Goal: Task Accomplishment & Management: Manage account settings

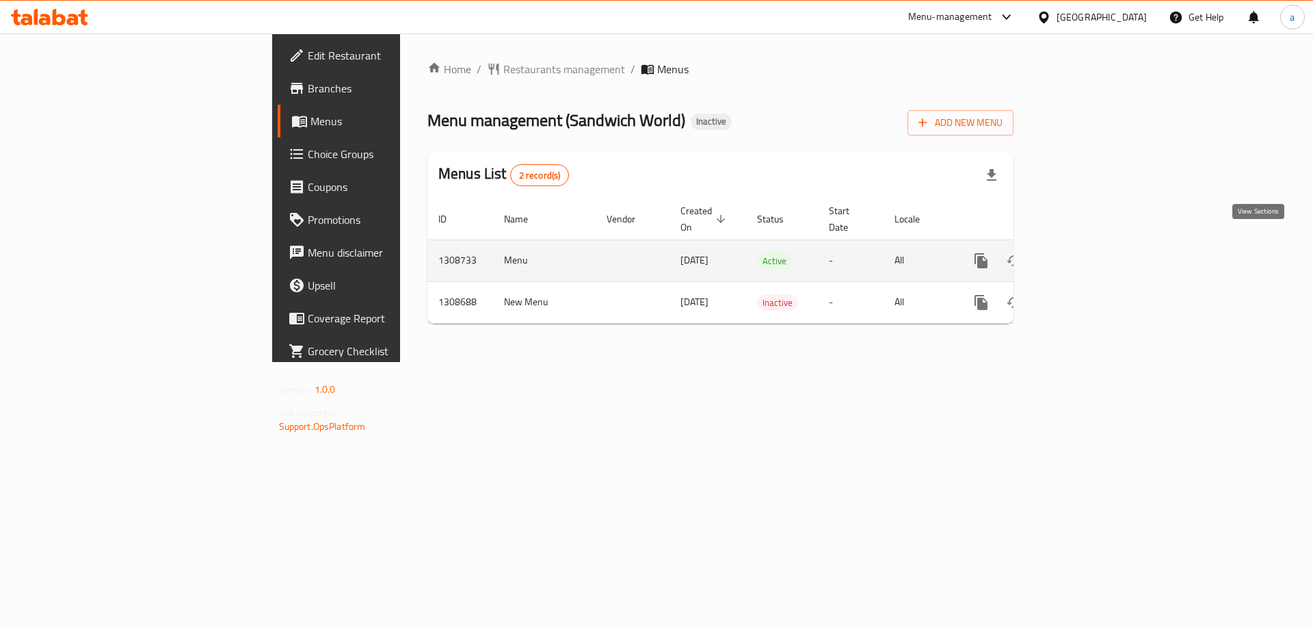
click at [1086, 254] on icon "enhanced table" at bounding box center [1080, 260] width 12 height 12
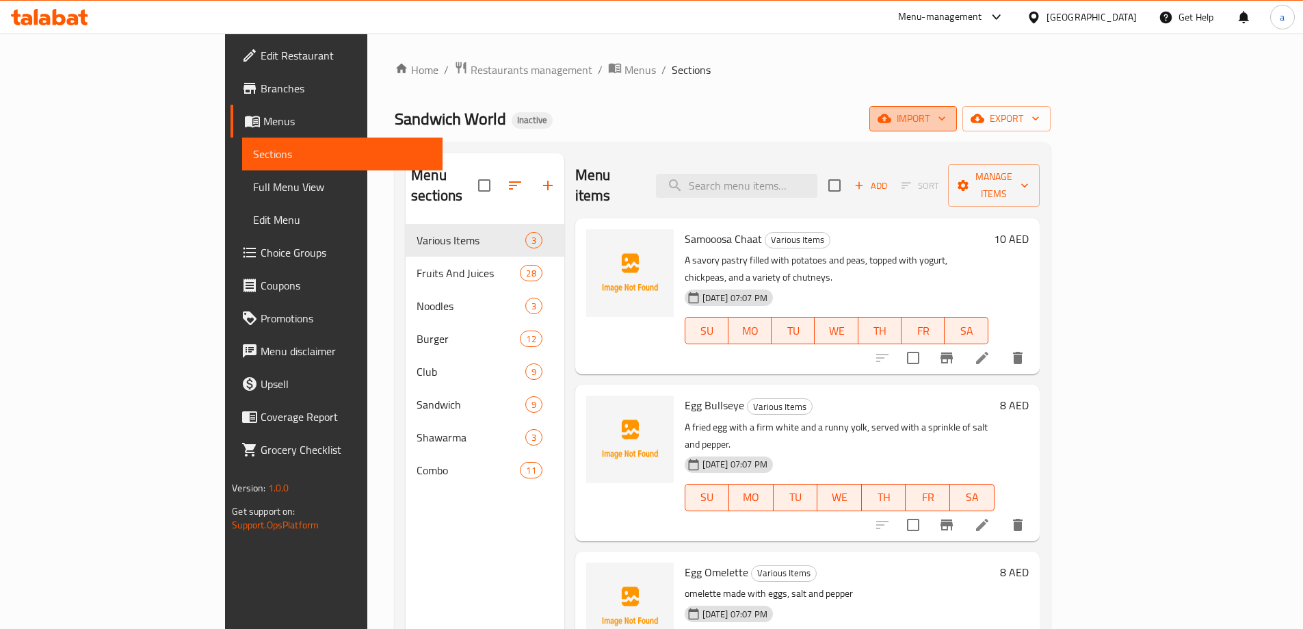
click at [946, 124] on span "import" at bounding box center [913, 118] width 66 height 17
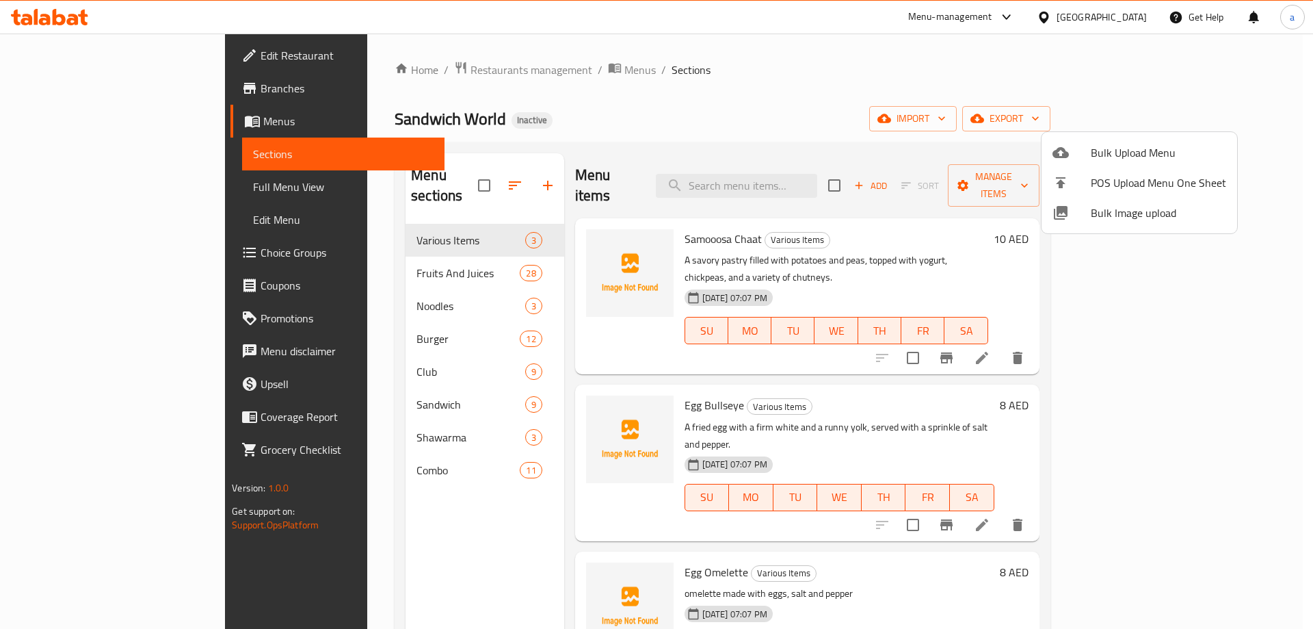
click at [1069, 148] on div at bounding box center [1072, 152] width 38 height 16
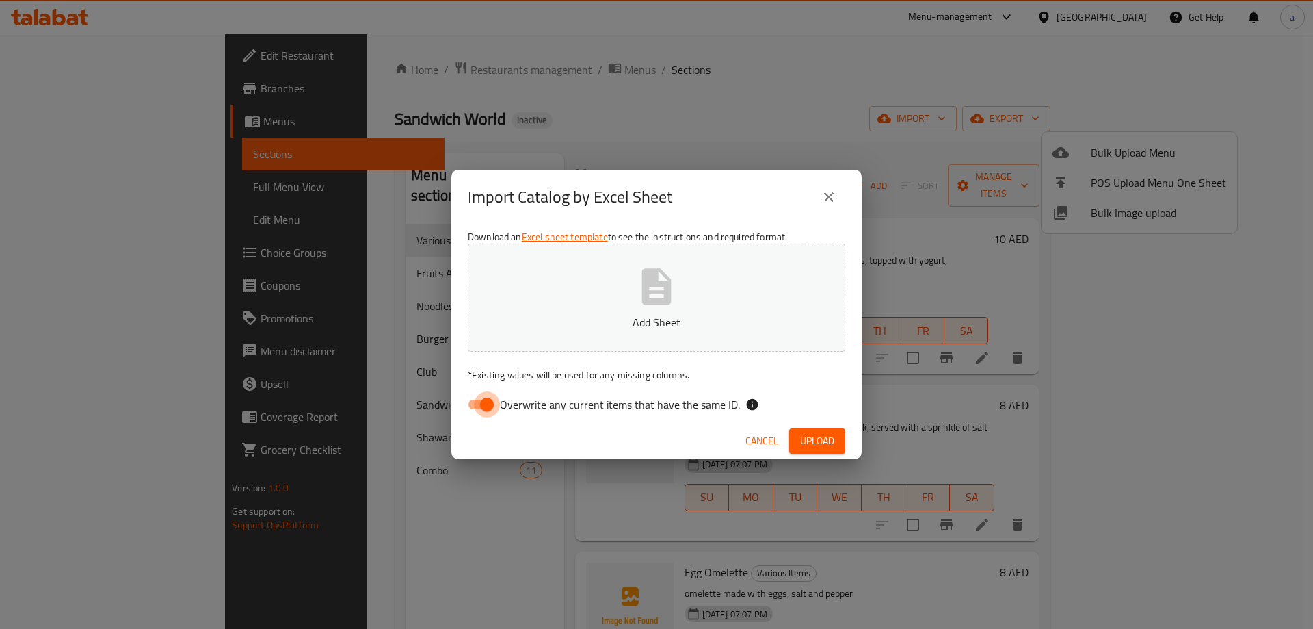
click at [488, 409] on input "Overwrite any current items that have the same ID." at bounding box center [487, 404] width 78 height 26
checkbox input "false"
click at [564, 316] on p "Add Sheet" at bounding box center [656, 322] width 335 height 16
click at [795, 443] on button "Upload" at bounding box center [817, 440] width 56 height 25
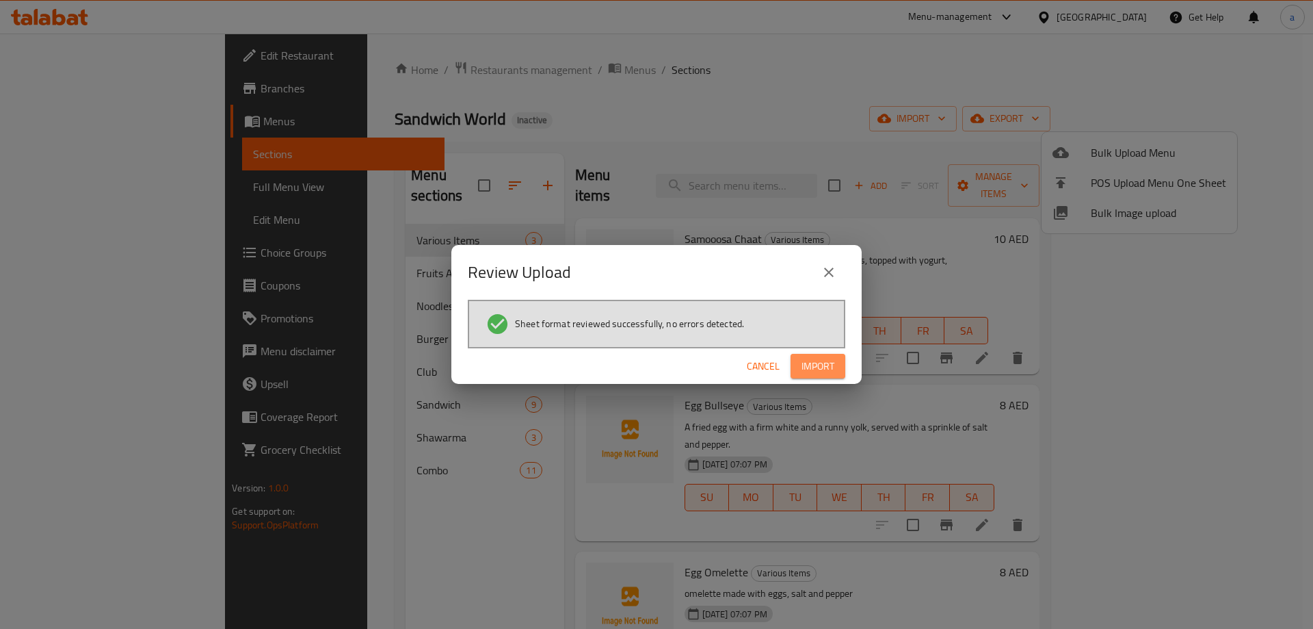
click at [825, 371] on span "Import" at bounding box center [818, 366] width 33 height 17
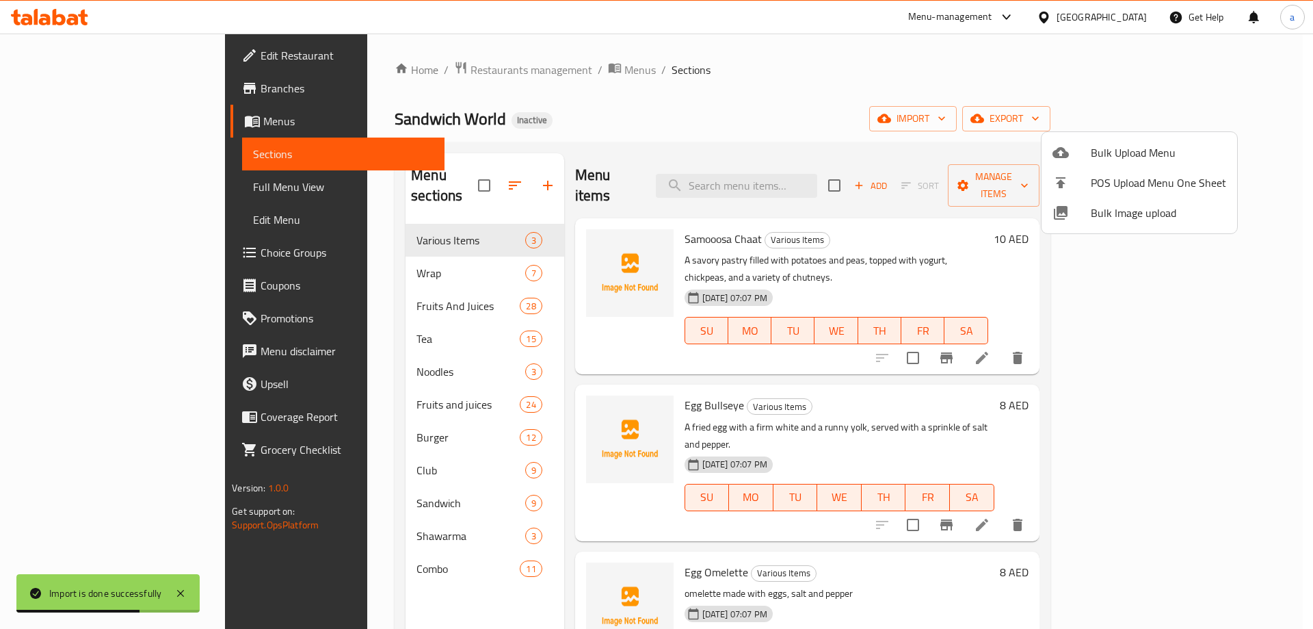
click at [117, 197] on div at bounding box center [656, 314] width 1313 height 629
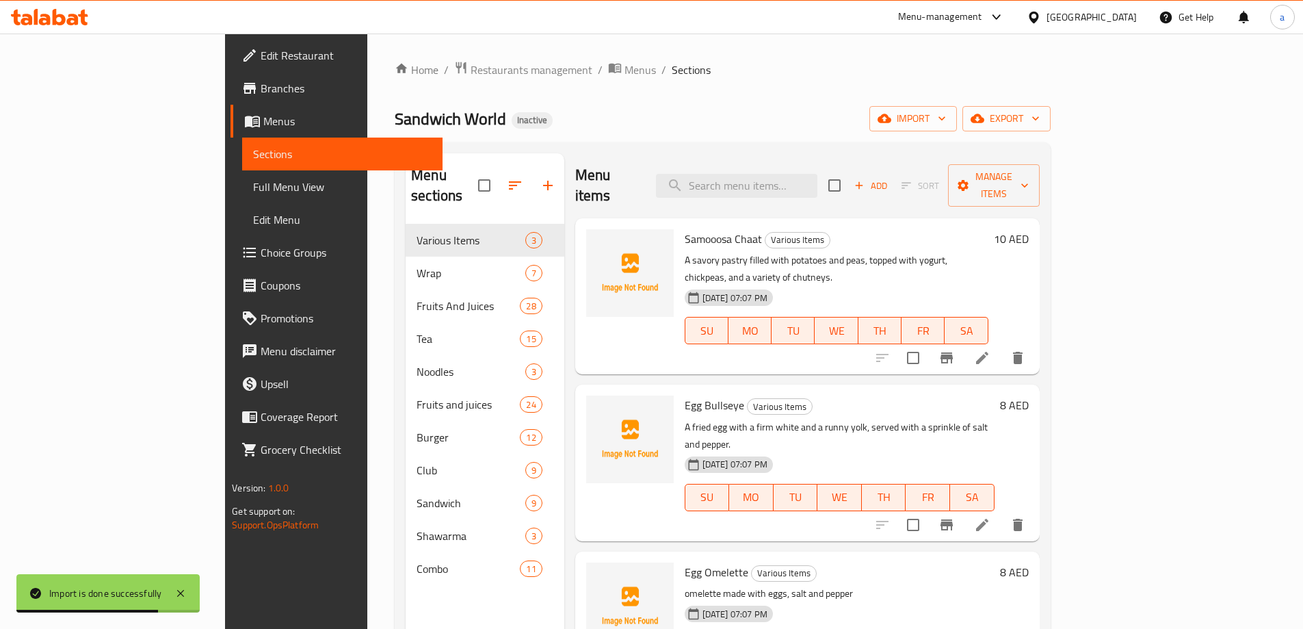
click at [242, 197] on link "Full Menu View" at bounding box center [342, 186] width 200 height 33
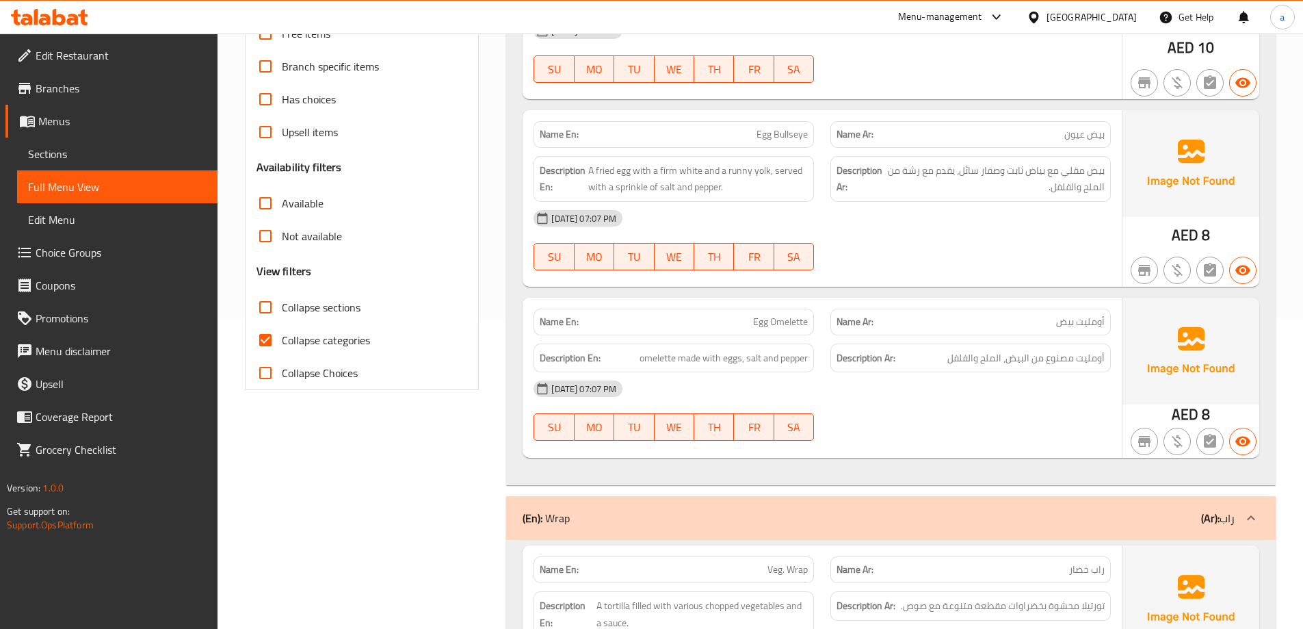
scroll to position [410, 0]
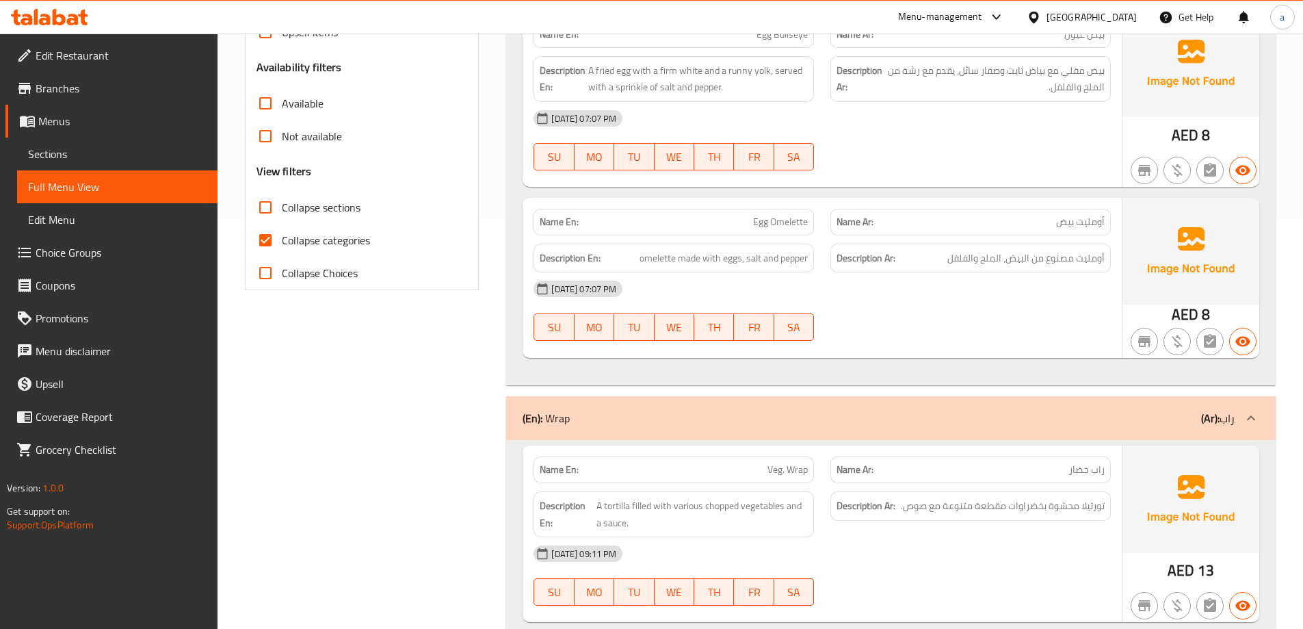
click at [274, 240] on input "Collapse categories" at bounding box center [265, 240] width 33 height 33
checkbox input "false"
click at [268, 209] on input "Collapse sections" at bounding box center [265, 207] width 33 height 33
checkbox input "true"
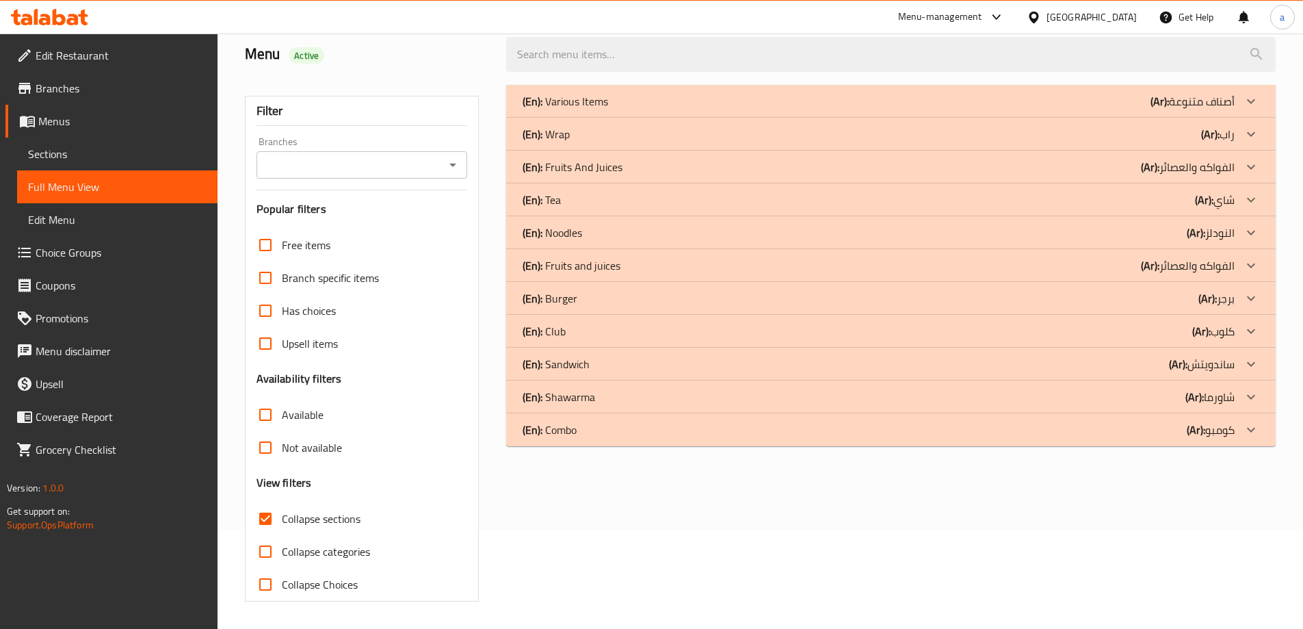
scroll to position [68, 0]
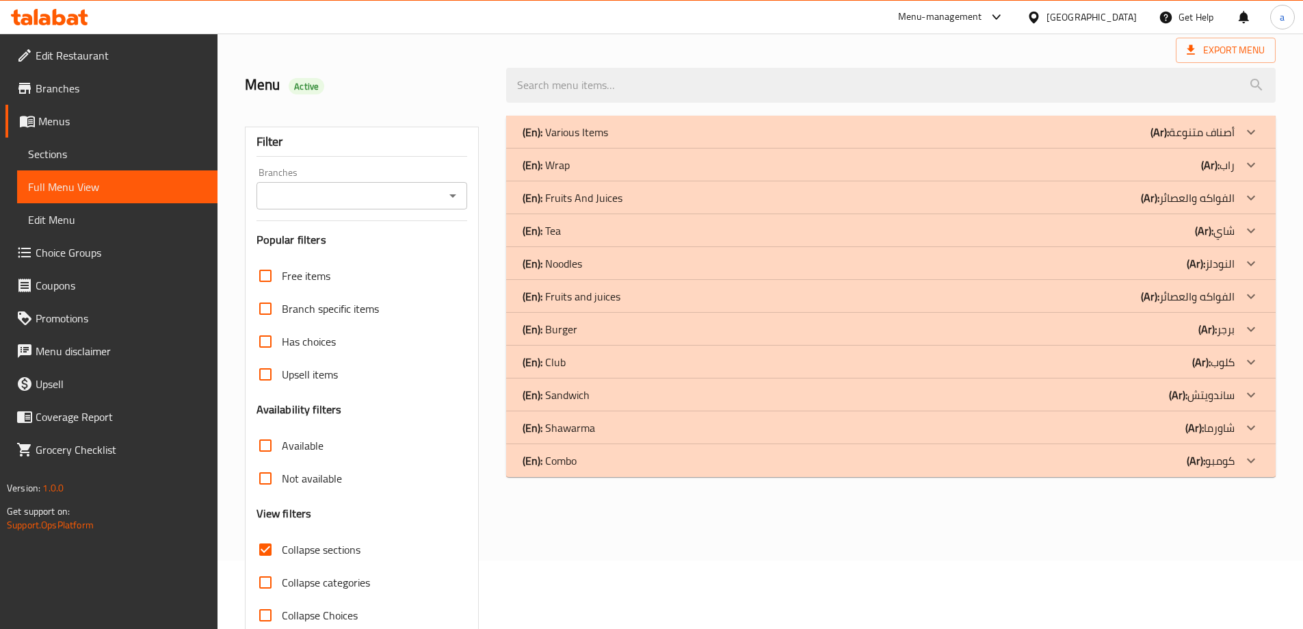
click at [590, 239] on div "(En): Tea (Ar): شاي" at bounding box center [890, 230] width 769 height 33
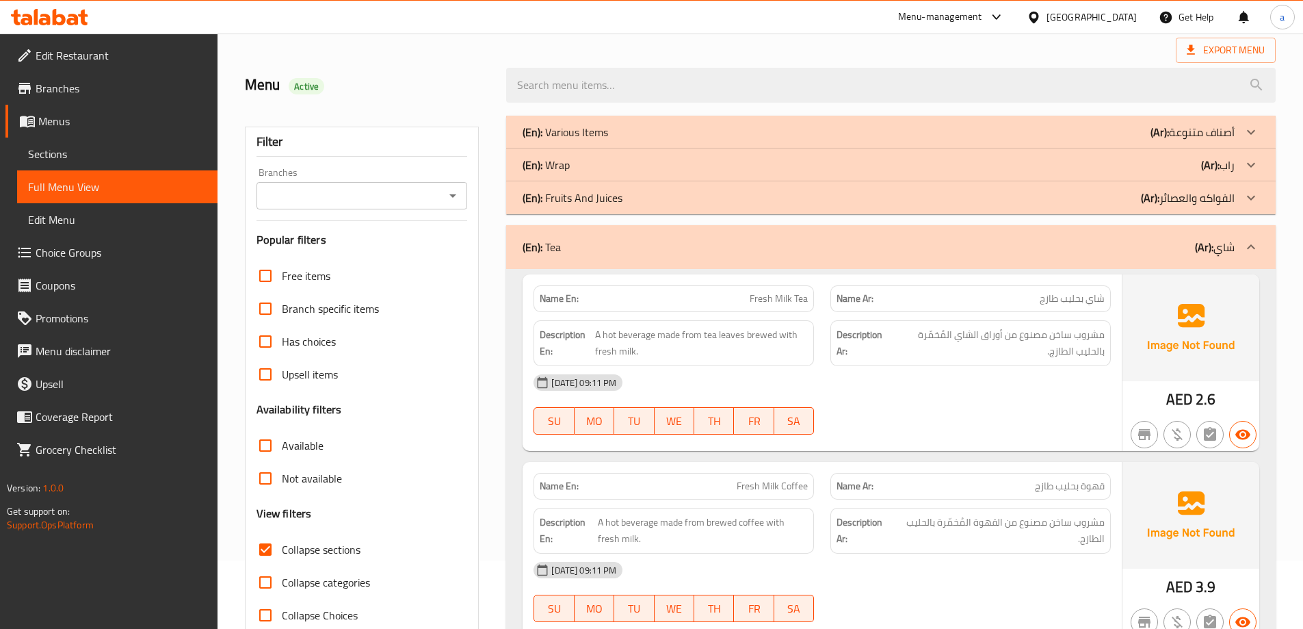
click at [581, 196] on p "(En): Fruits And Juices" at bounding box center [573, 197] width 100 height 16
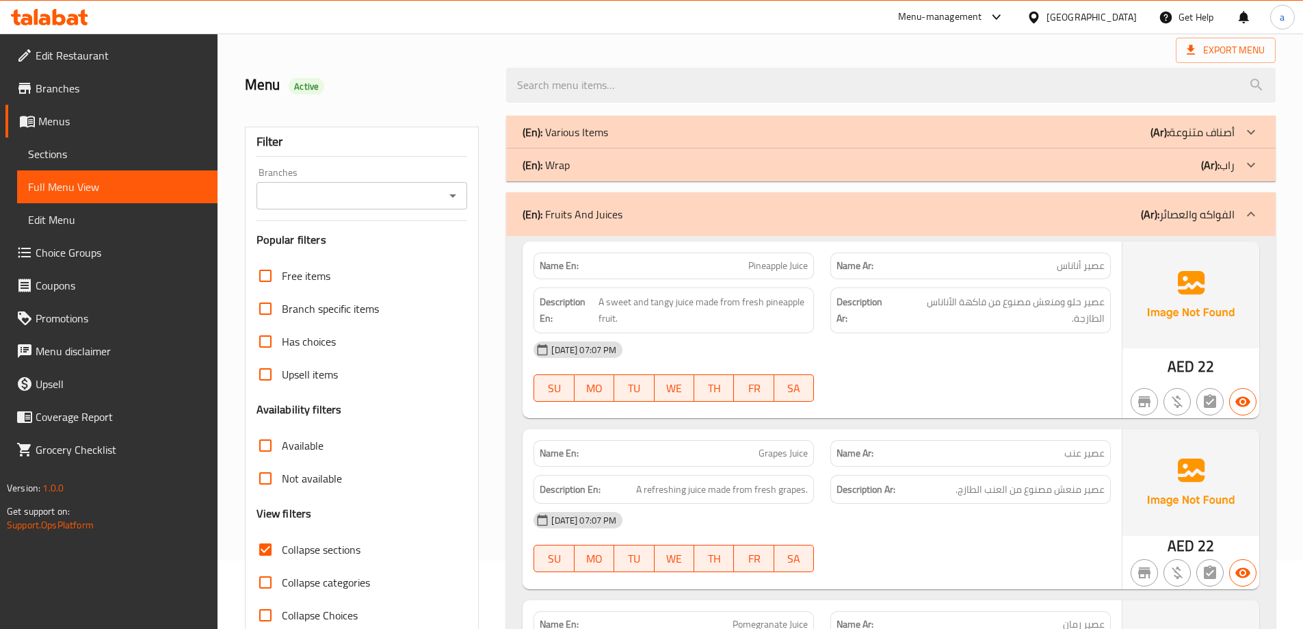
click at [579, 161] on div "(En): Wrap (Ar): راب" at bounding box center [879, 165] width 712 height 16
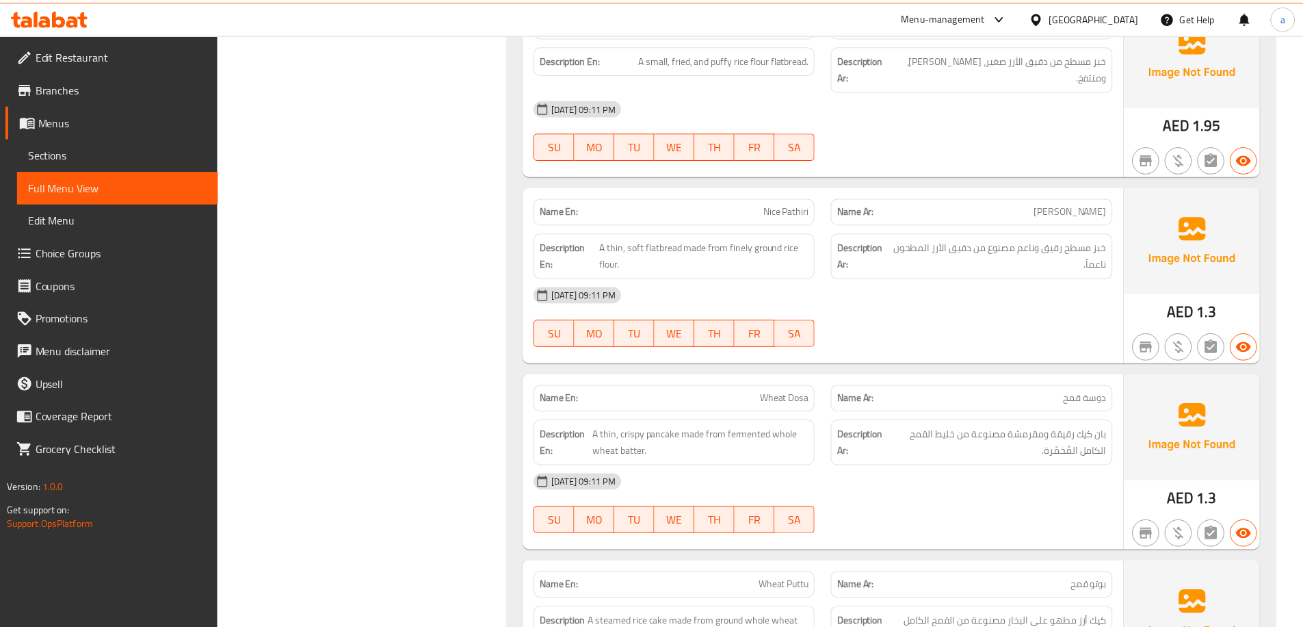
scroll to position [10178, 0]
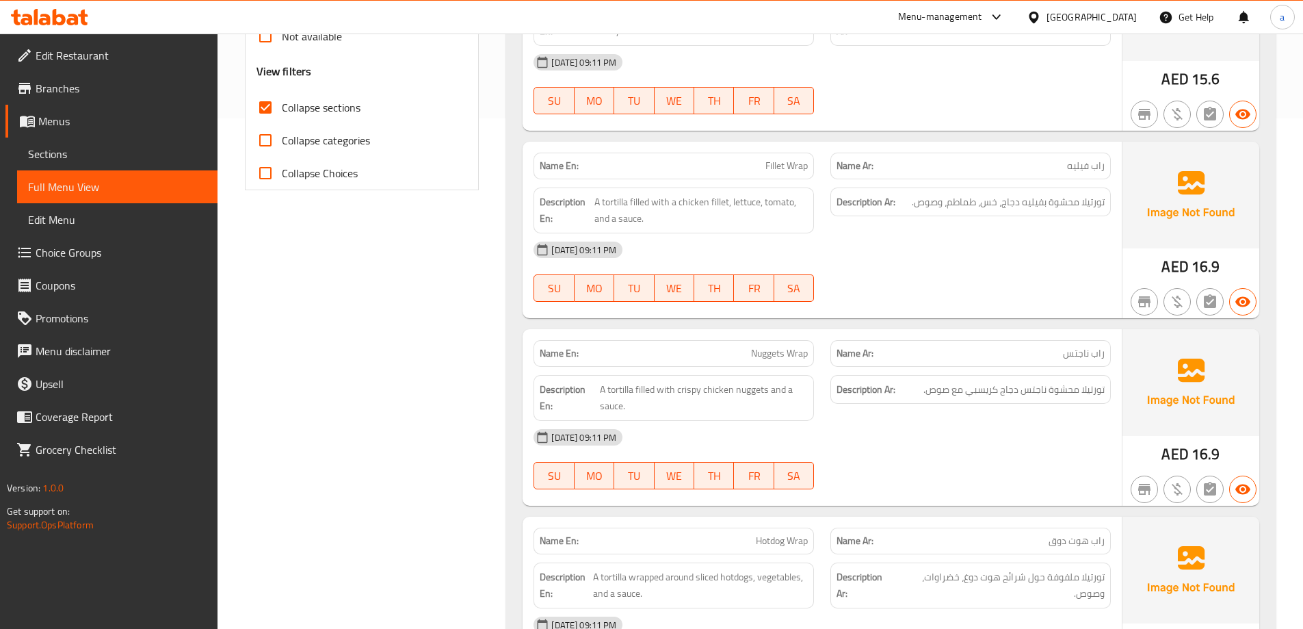
scroll to position [0, 0]
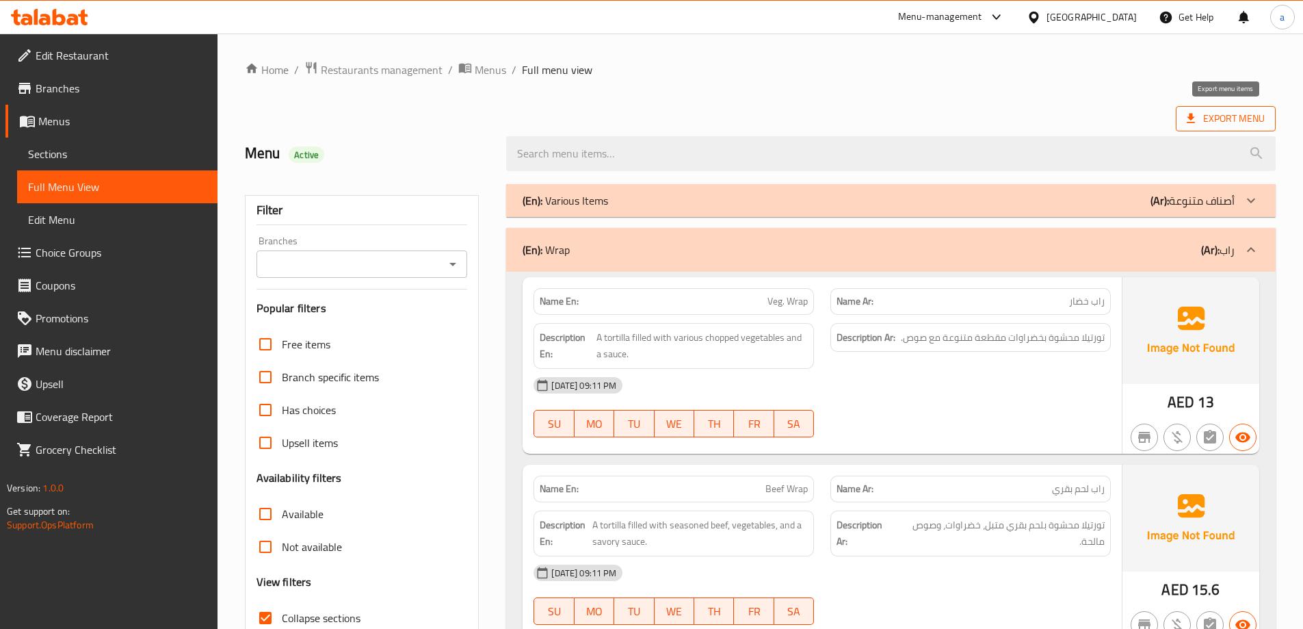
click at [1245, 114] on span "Export Menu" at bounding box center [1226, 118] width 78 height 17
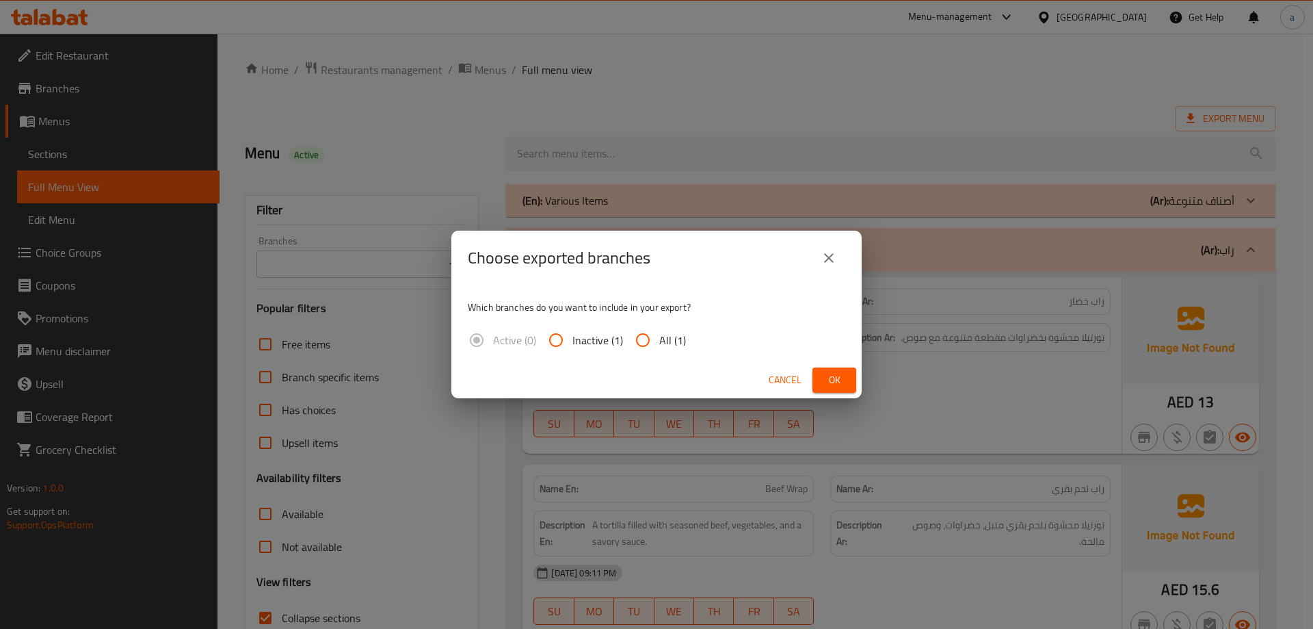
click at [661, 337] on span "All (1)" at bounding box center [672, 340] width 27 height 16
click at [659, 337] on input "All (1)" at bounding box center [642, 340] width 33 height 33
radio input "true"
click at [829, 371] on span "Ok" at bounding box center [834, 379] width 22 height 17
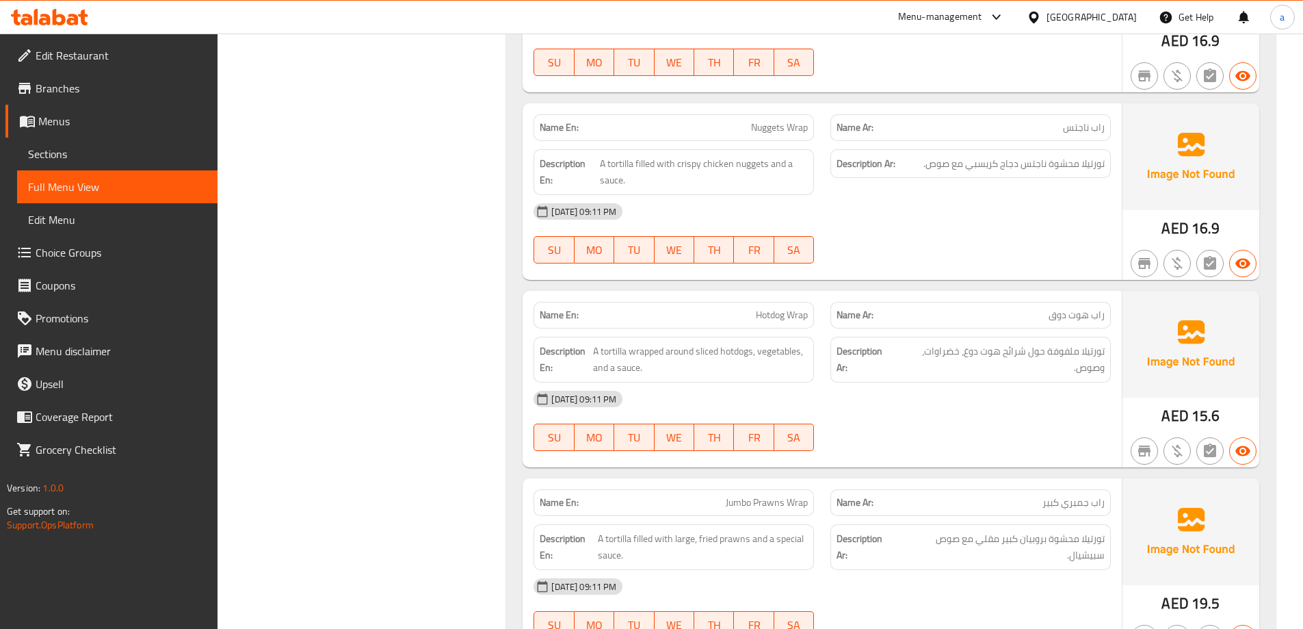
scroll to position [752, 0]
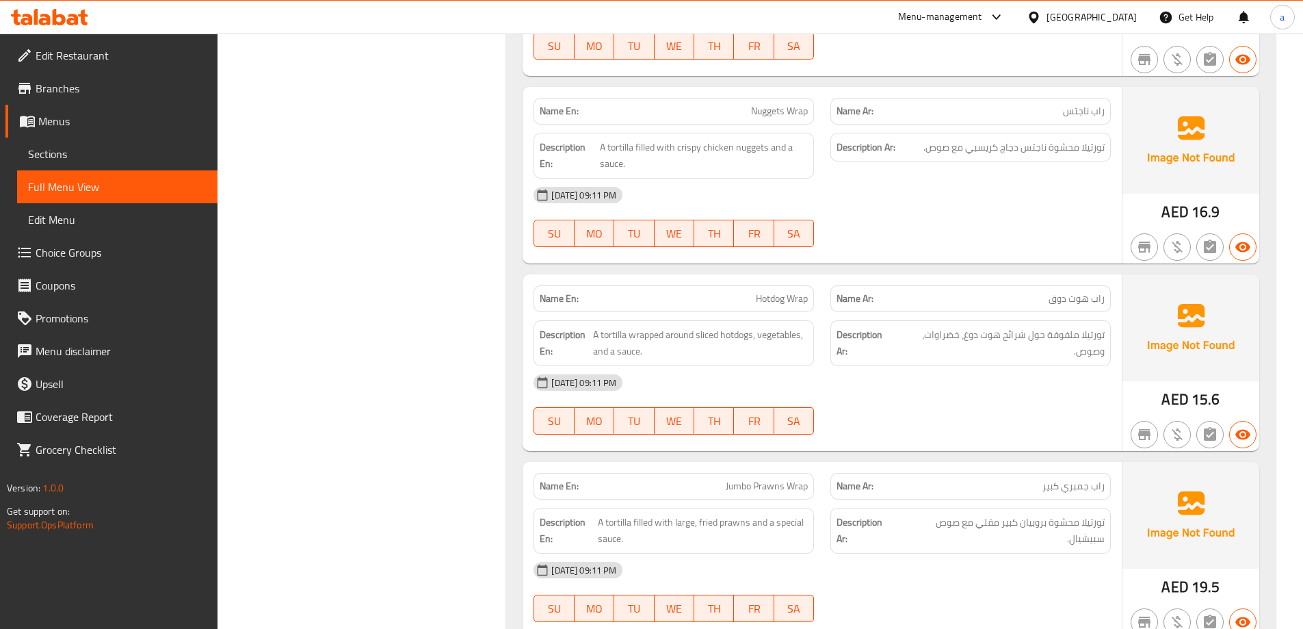
click at [64, 157] on span "Sections" at bounding box center [117, 154] width 179 height 16
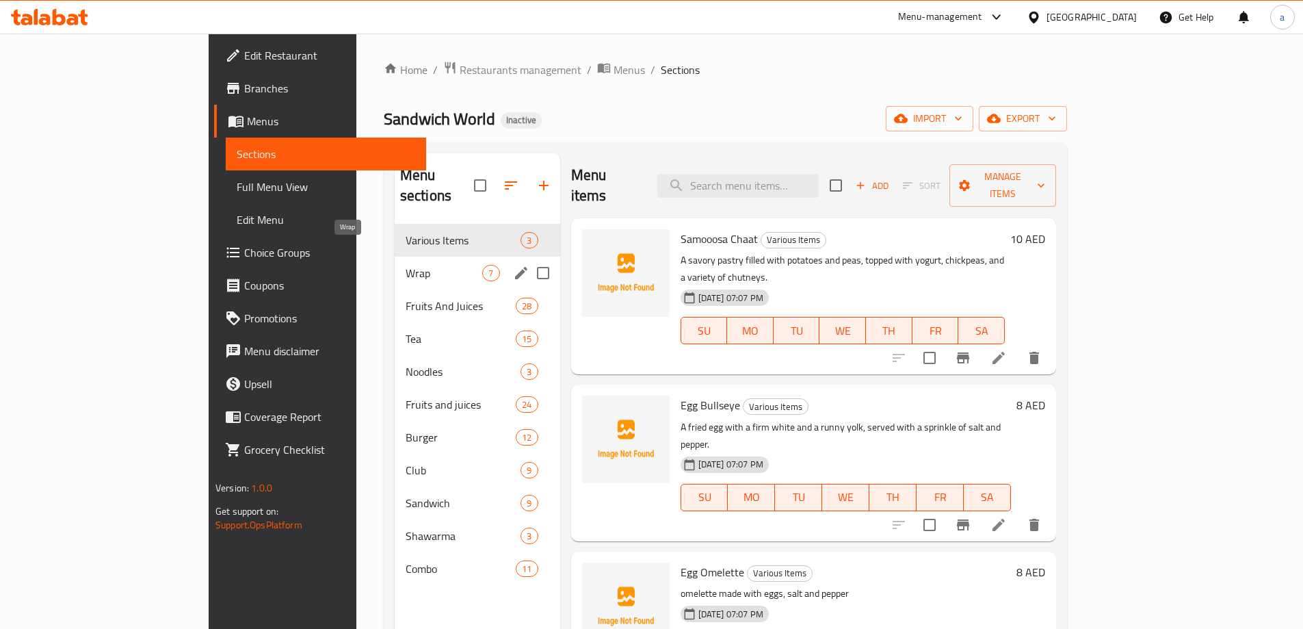
click at [406, 265] on span "Wrap" at bounding box center [444, 273] width 77 height 16
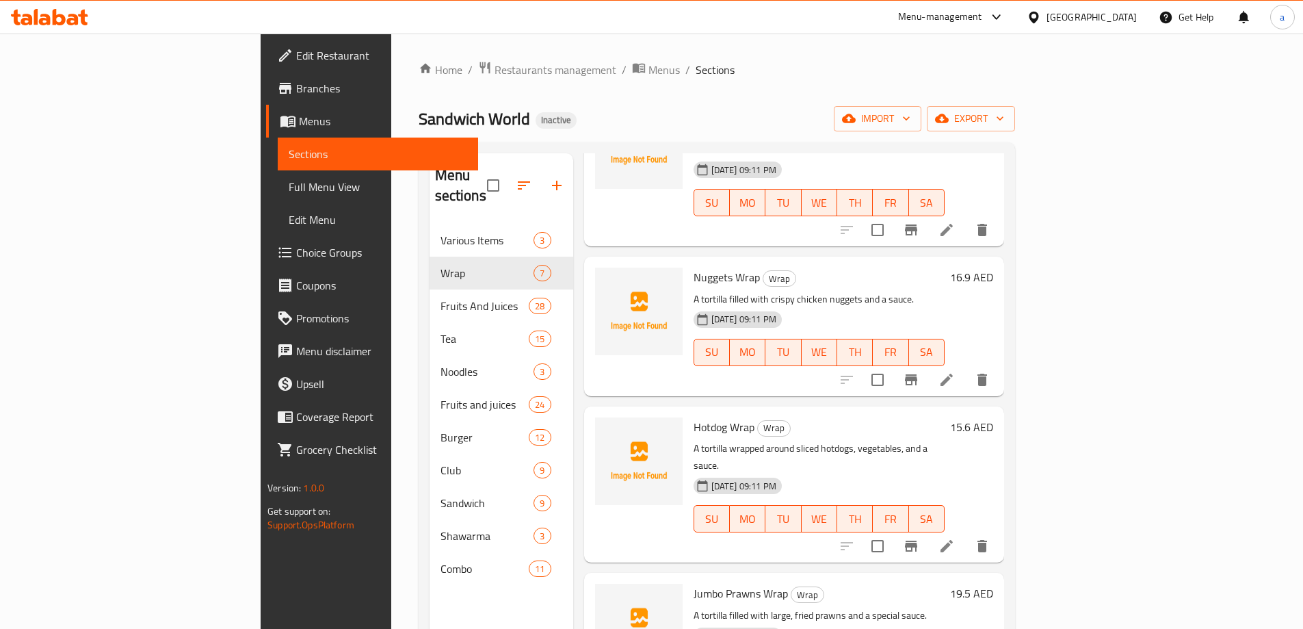
scroll to position [451, 0]
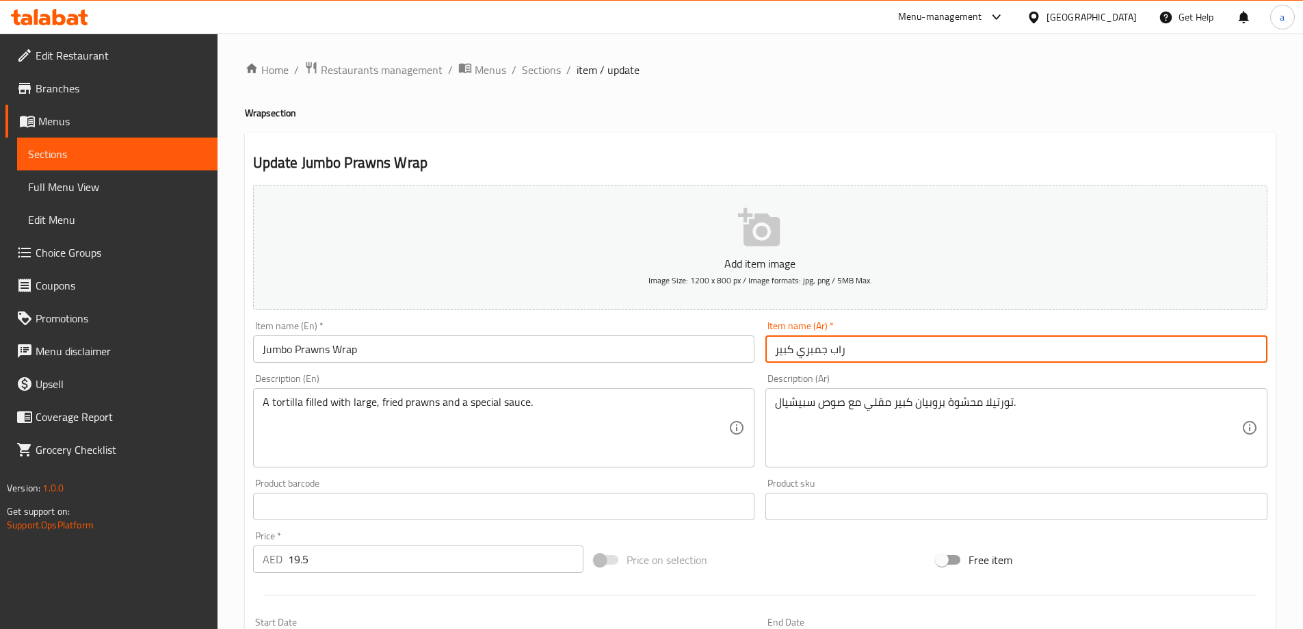
drag, startPoint x: 775, startPoint y: 355, endPoint x: 791, endPoint y: 355, distance: 16.4
click at [791, 355] on input "راب جمبري كبير" at bounding box center [1016, 348] width 502 height 27
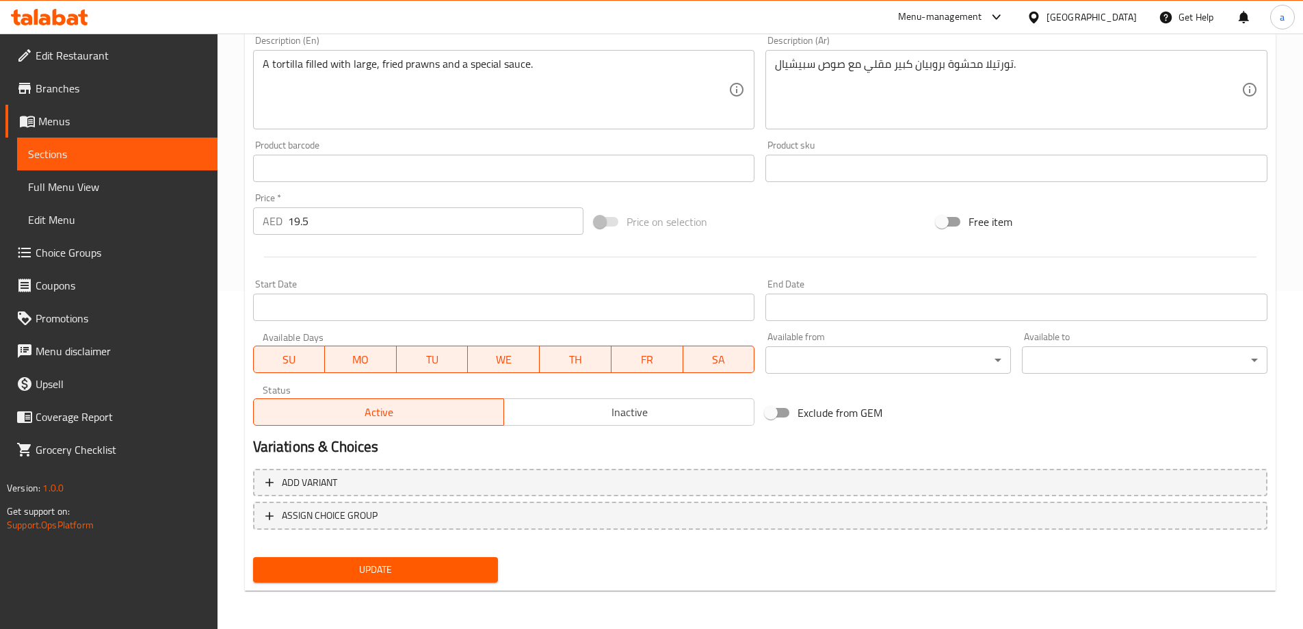
type input "راب جمبري جامبو"
click at [459, 570] on span "Update" at bounding box center [376, 569] width 224 height 17
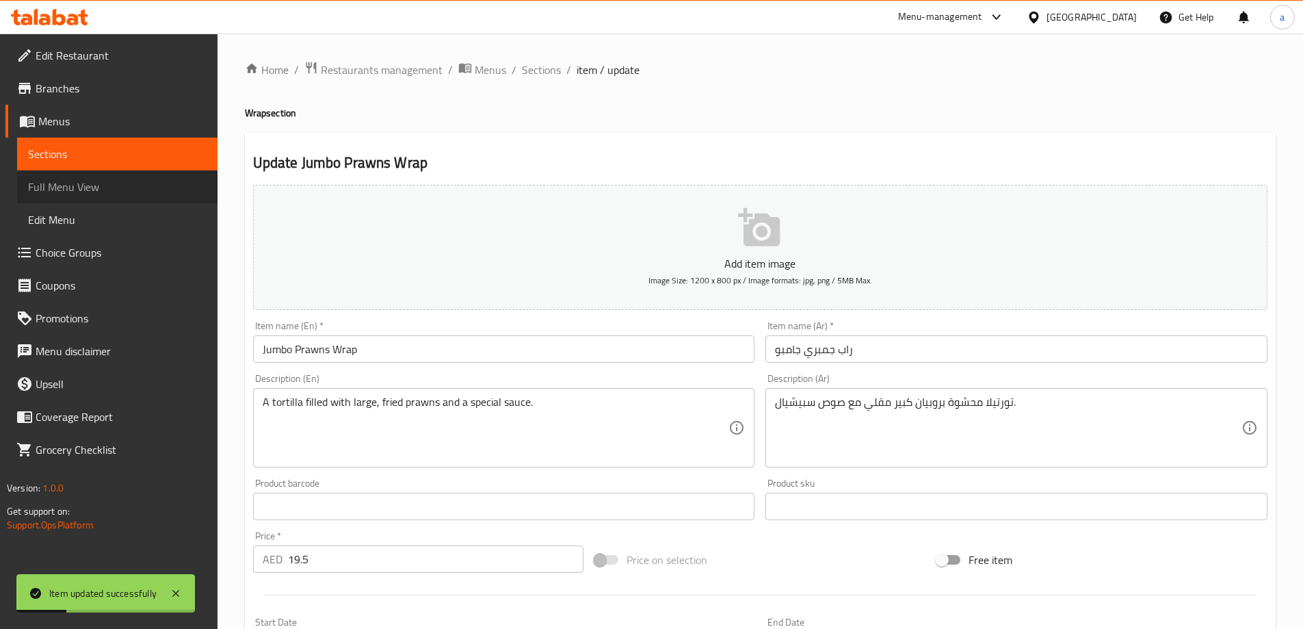
click at [72, 184] on span "Full Menu View" at bounding box center [117, 187] width 179 height 16
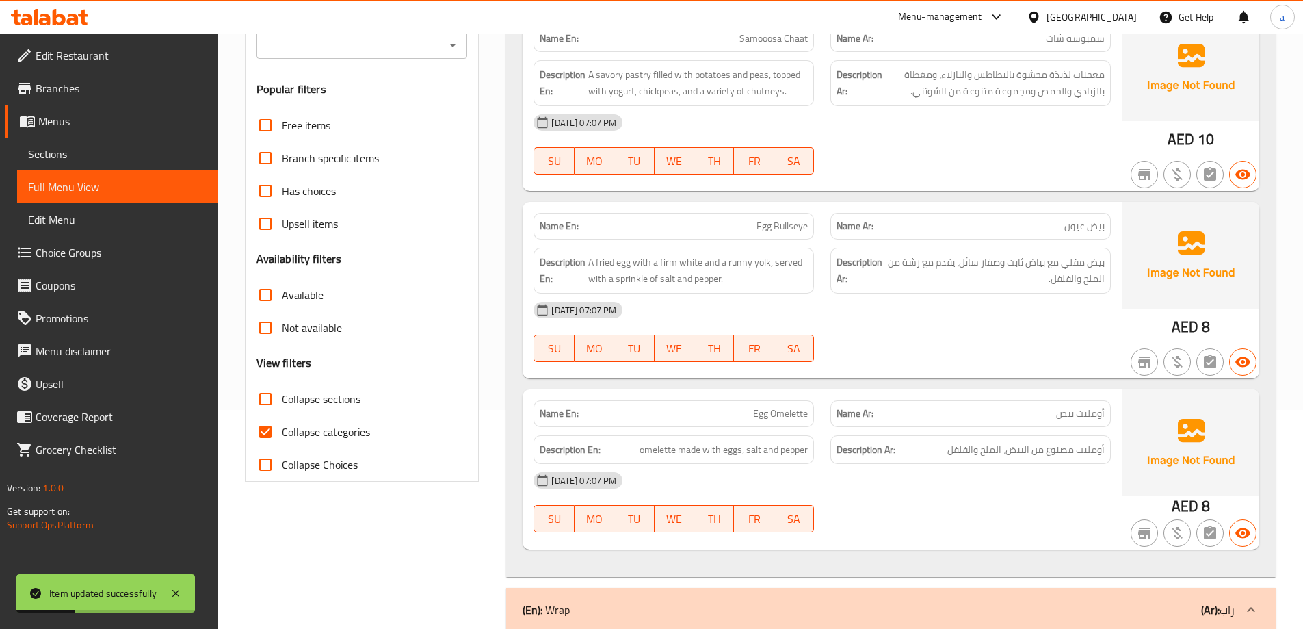
scroll to position [274, 0]
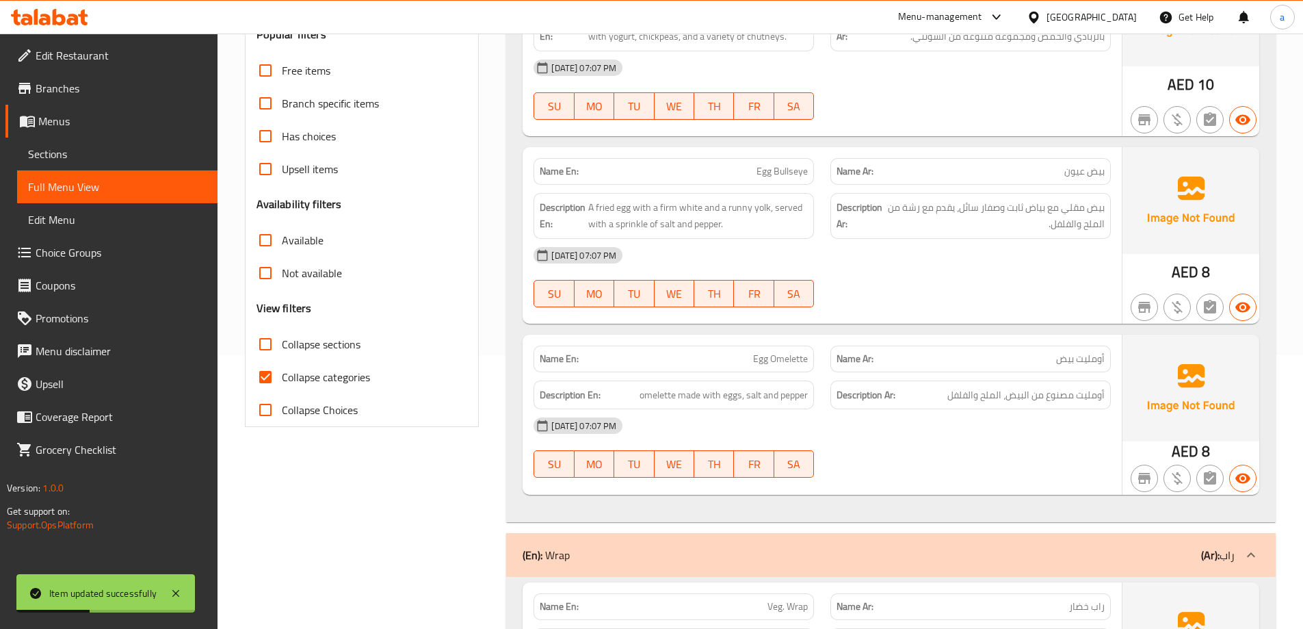
click at [268, 382] on input "Collapse categories" at bounding box center [265, 376] width 33 height 33
checkbox input "false"
click at [261, 347] on input "Collapse sections" at bounding box center [265, 344] width 33 height 33
checkbox input "true"
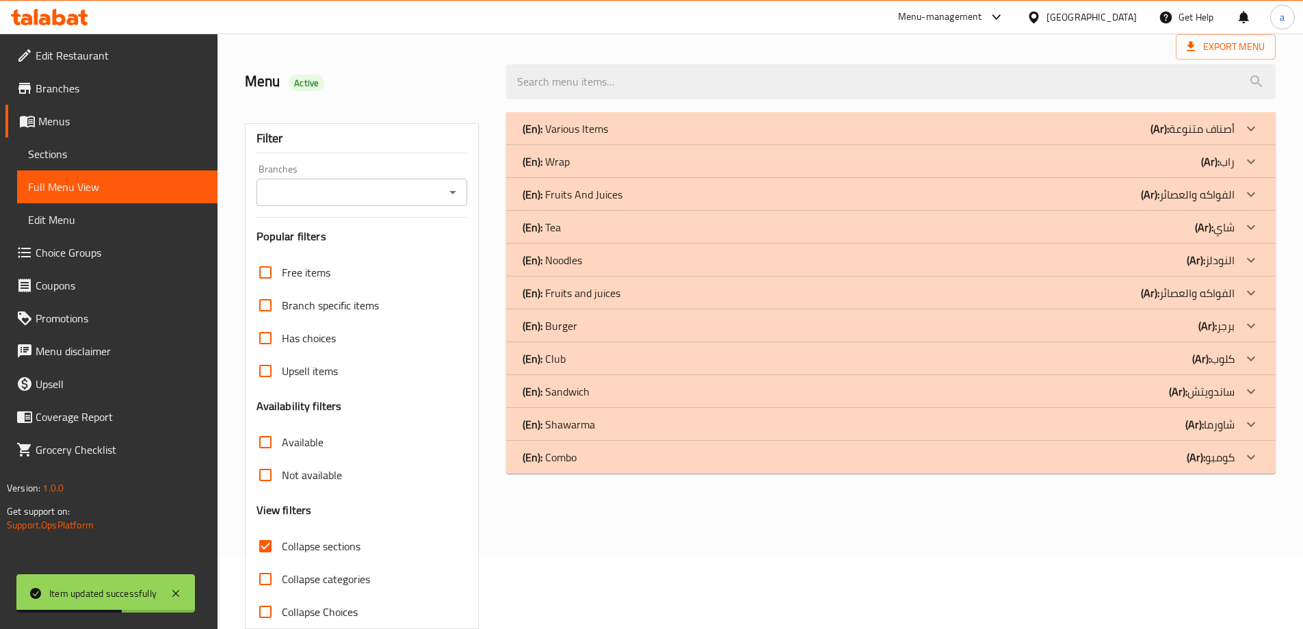
scroll to position [0, 0]
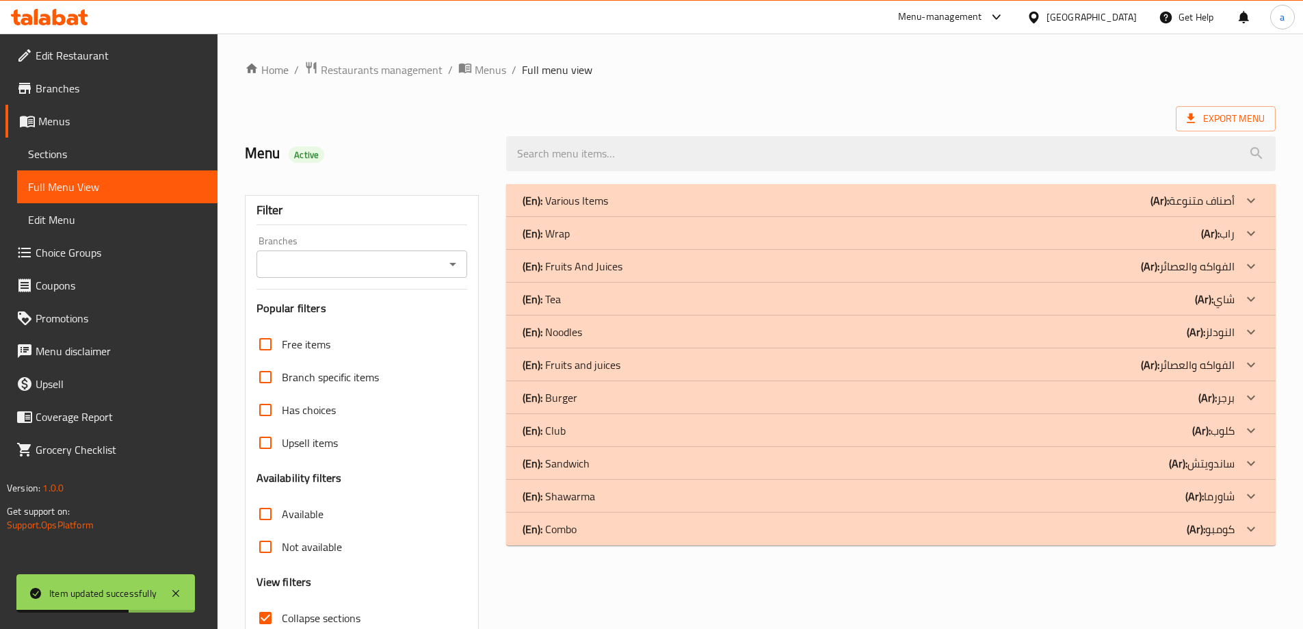
click at [572, 235] on div "(En): Wrap (Ar): راب" at bounding box center [879, 233] width 712 height 16
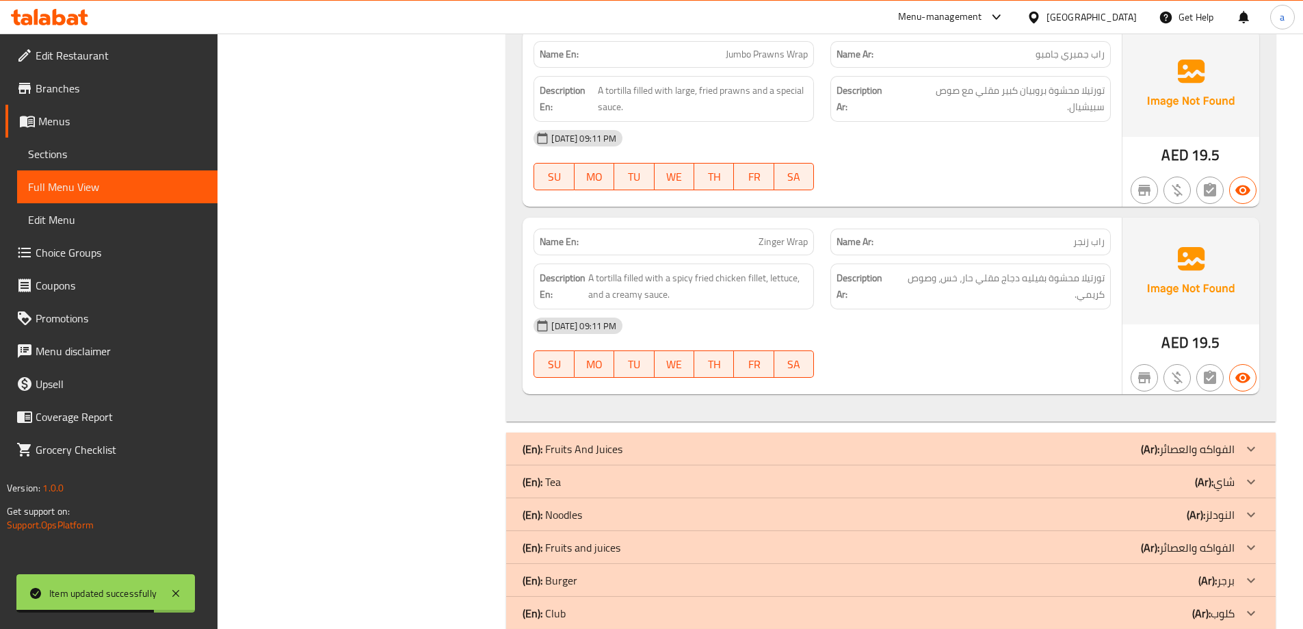
scroll to position [1310, 0]
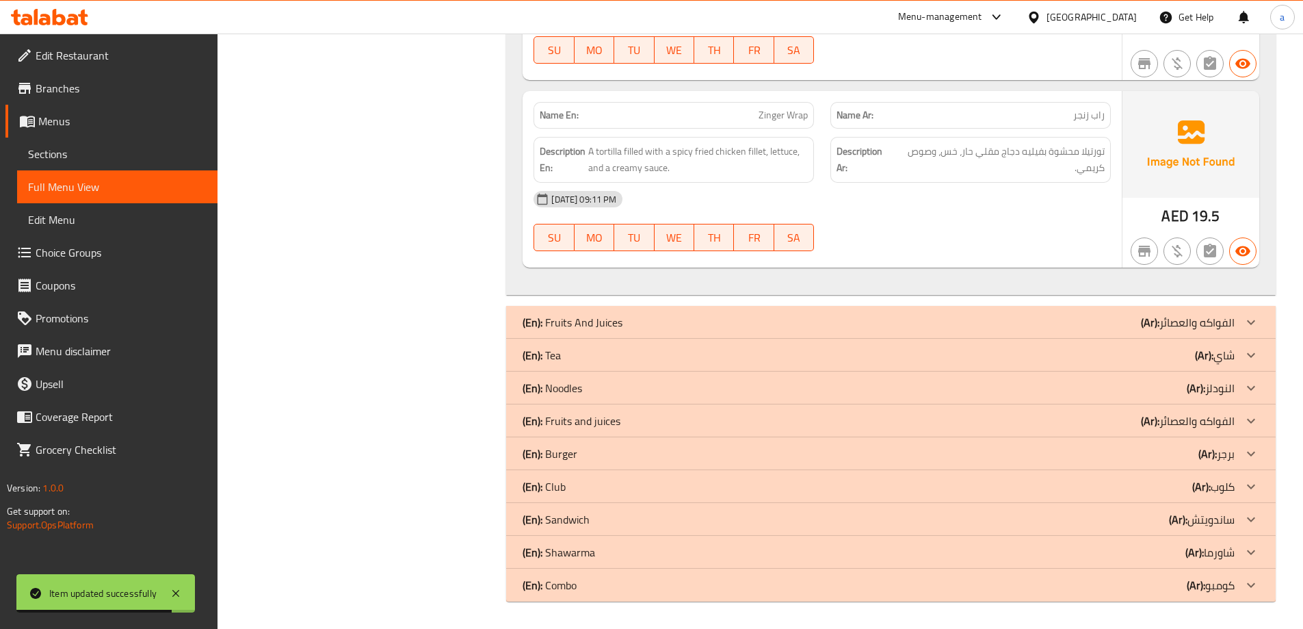
click at [579, 362] on div "(En): Tea (Ar): شاي" at bounding box center [879, 355] width 712 height 16
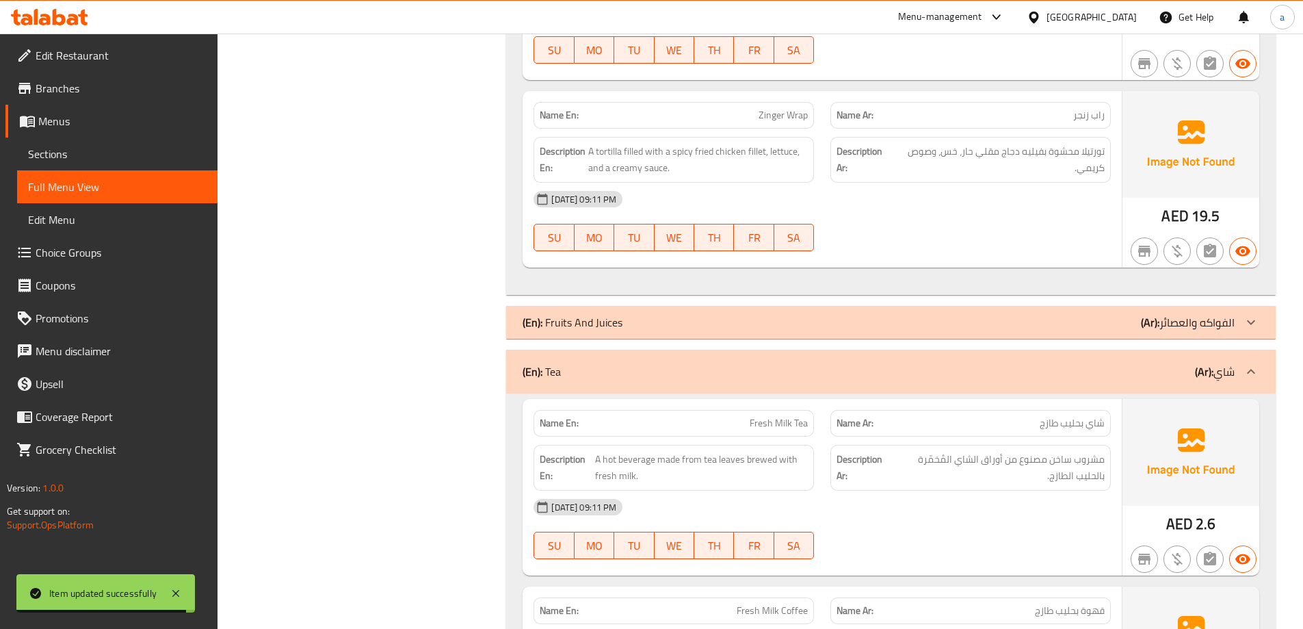
click at [590, 328] on p "(En): Fruits And Juices" at bounding box center [573, 322] width 100 height 16
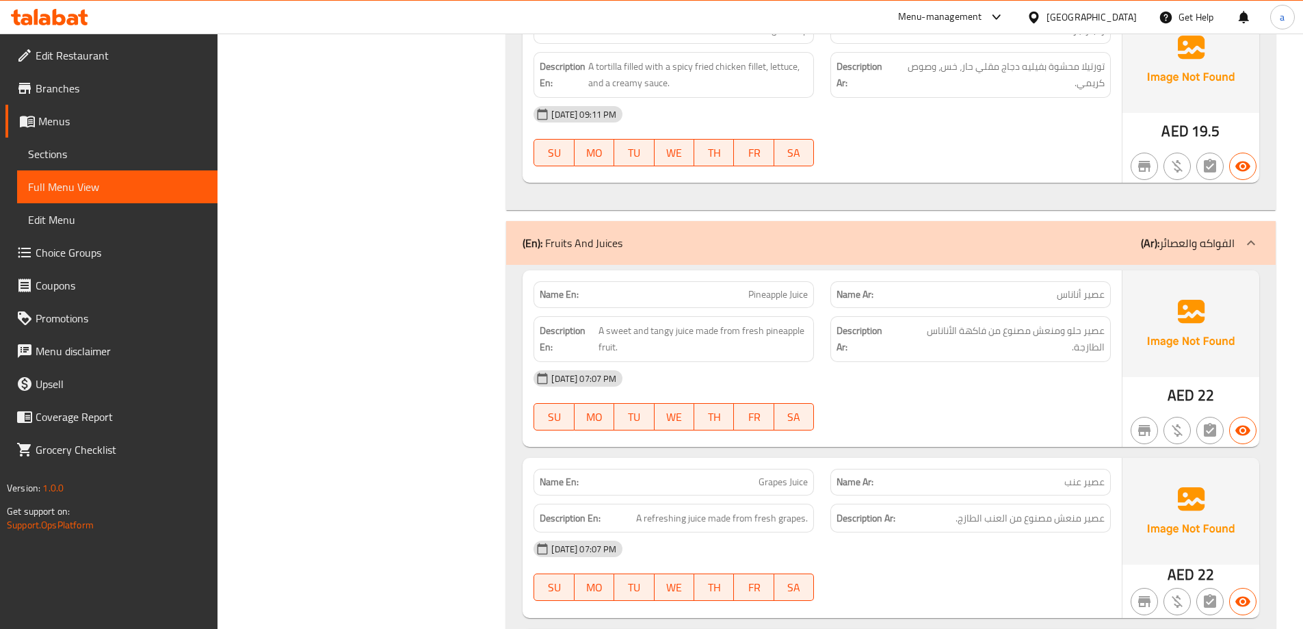
scroll to position [1328, 0]
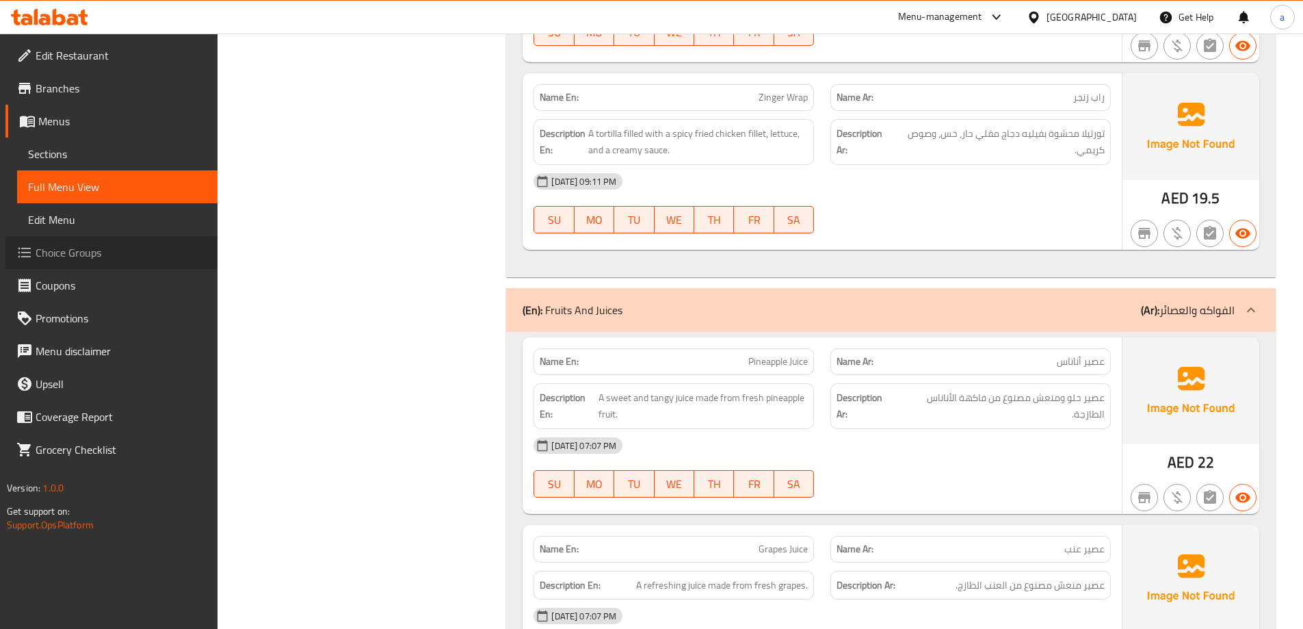
click at [89, 259] on span "Choice Groups" at bounding box center [121, 252] width 171 height 16
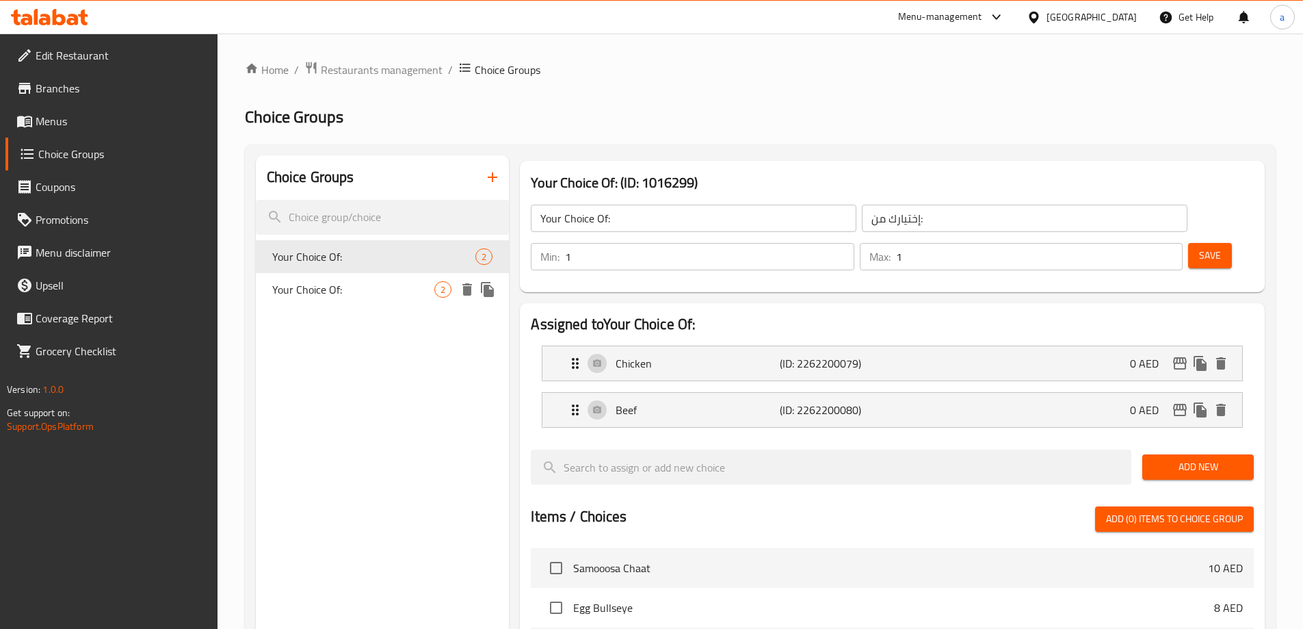
click at [365, 292] on span "Your Choice Of:" at bounding box center [353, 289] width 163 height 16
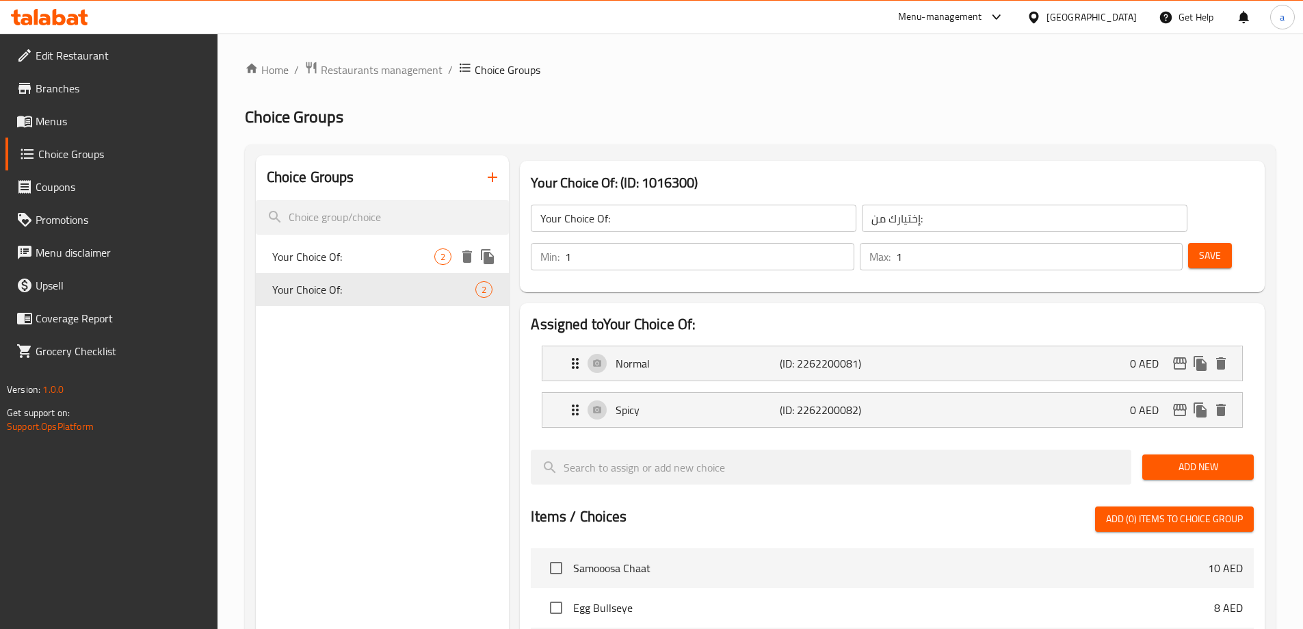
click at [365, 261] on span "Your Choice Of:" at bounding box center [353, 256] width 163 height 16
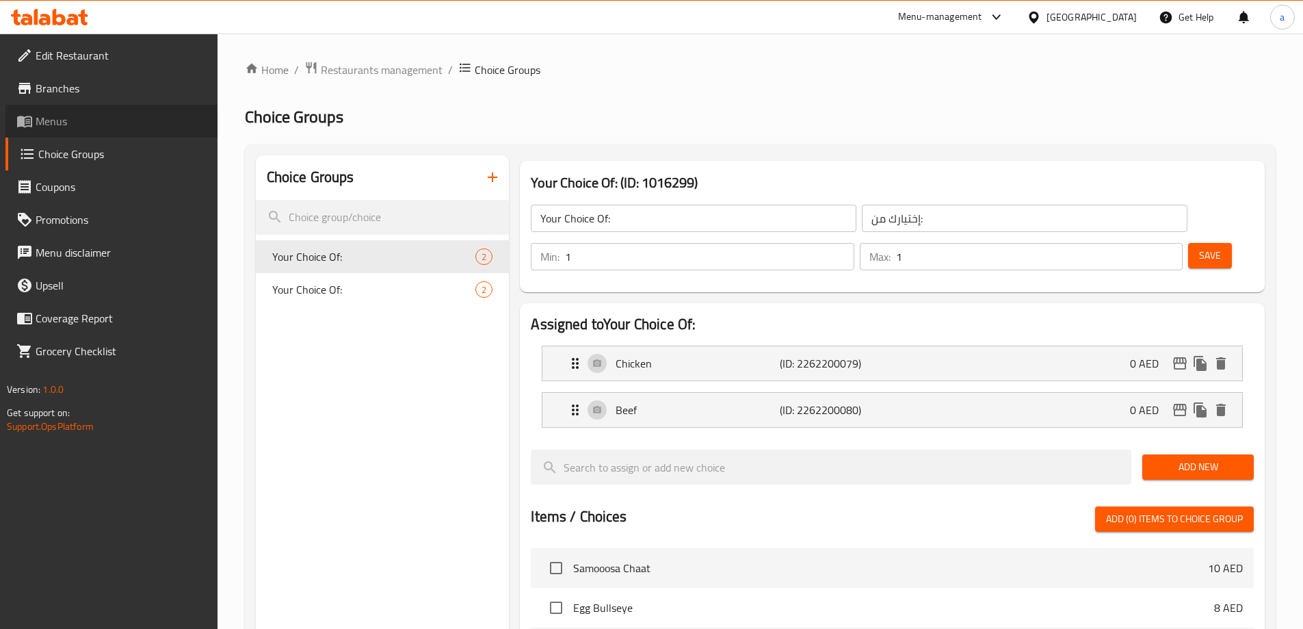
click at [70, 134] on link "Menus" at bounding box center [111, 121] width 212 height 33
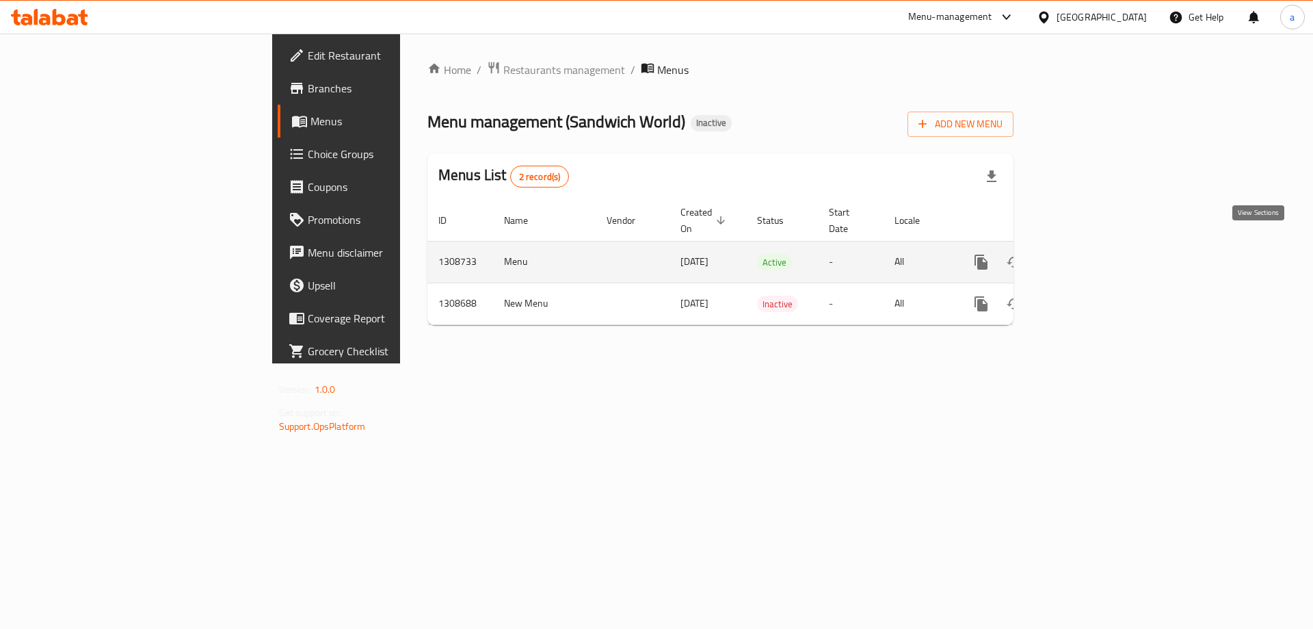
click at [1088, 254] on icon "enhanced table" at bounding box center [1080, 262] width 16 height 16
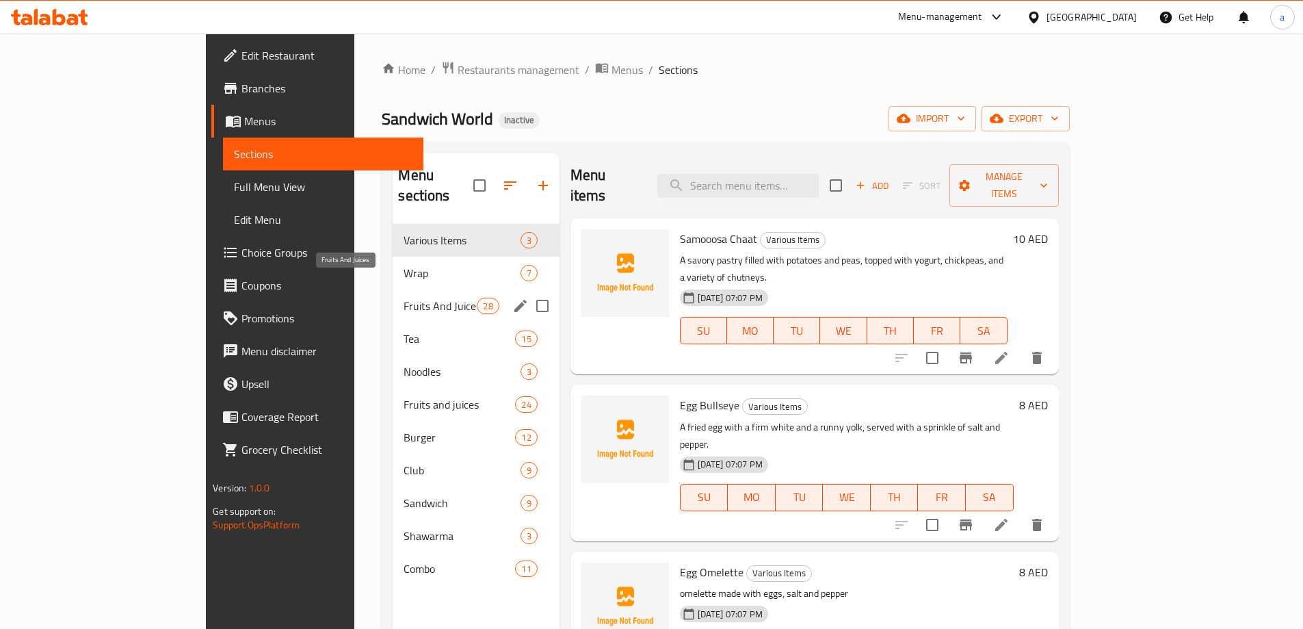
click at [404, 298] on span "Fruits And Juices" at bounding box center [440, 306] width 73 height 16
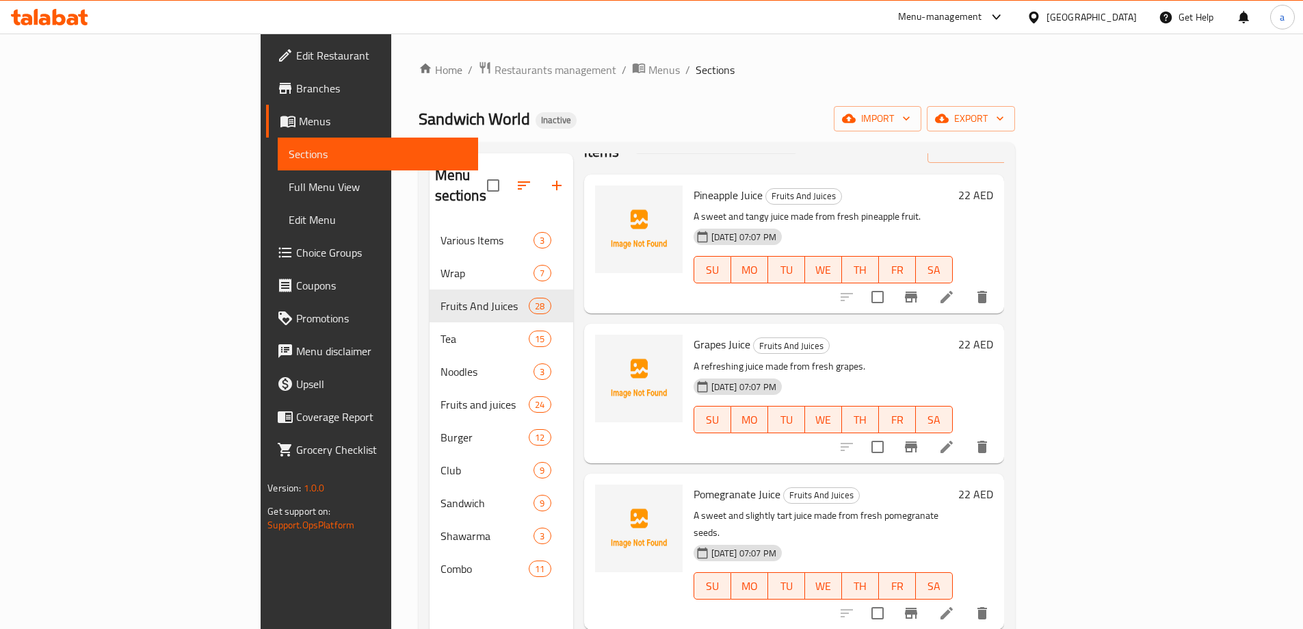
scroll to position [68, 0]
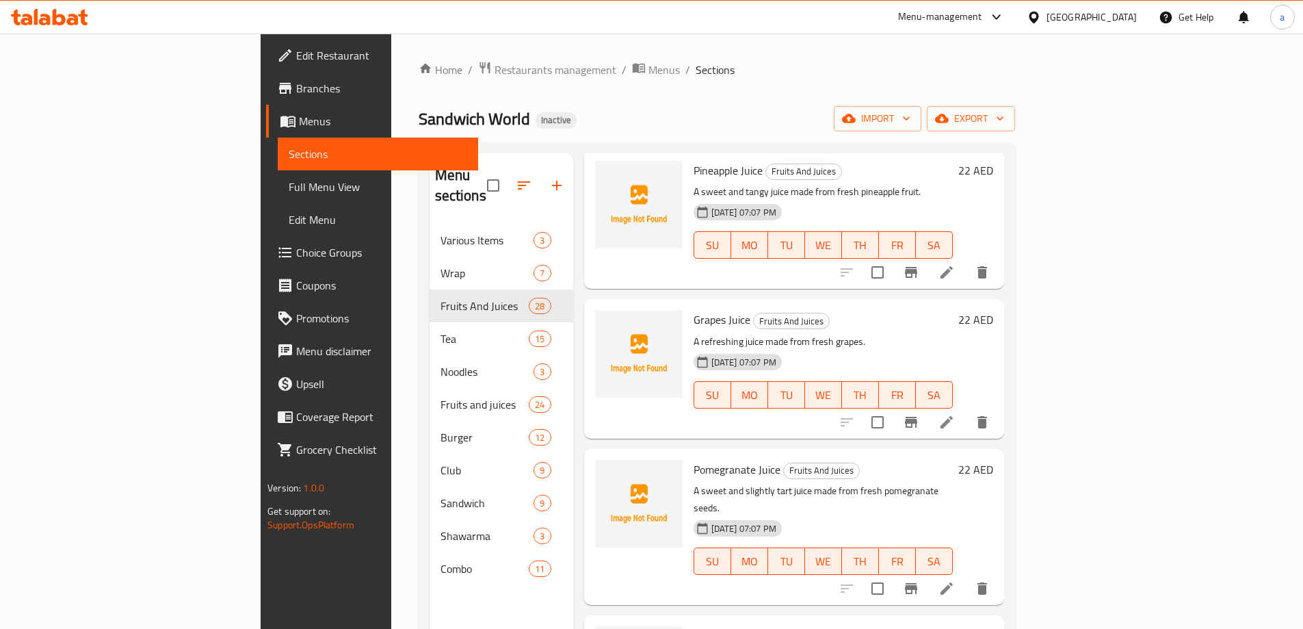
click at [278, 199] on link "Full Menu View" at bounding box center [378, 186] width 200 height 33
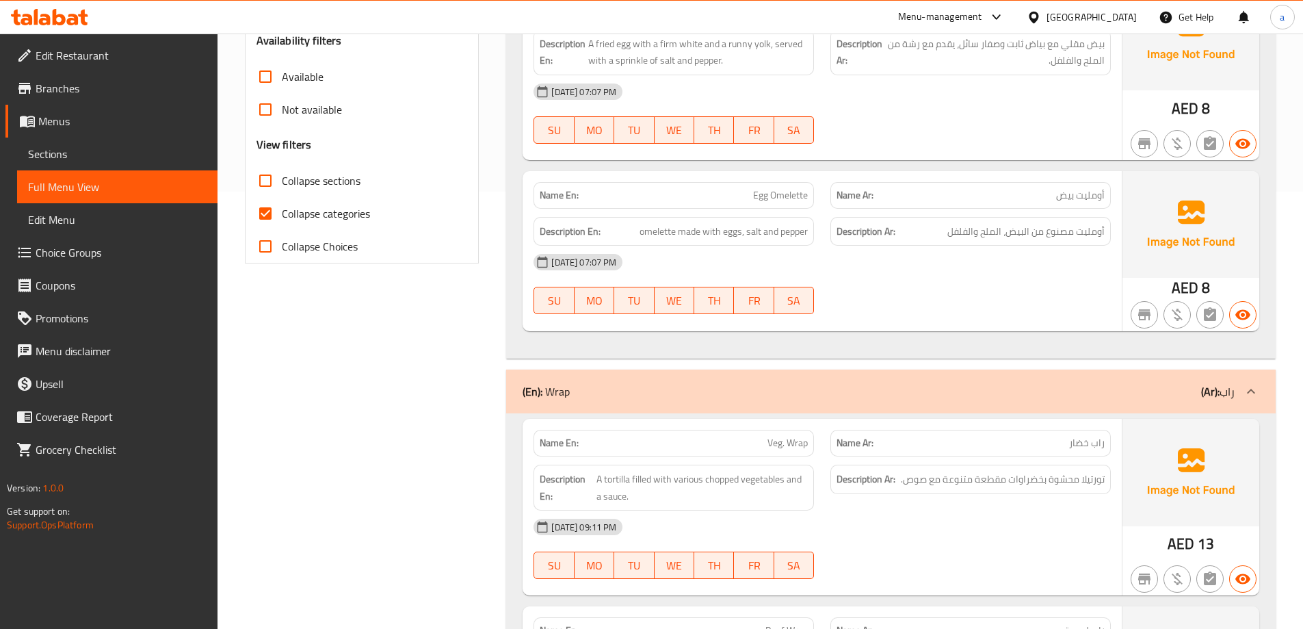
scroll to position [479, 0]
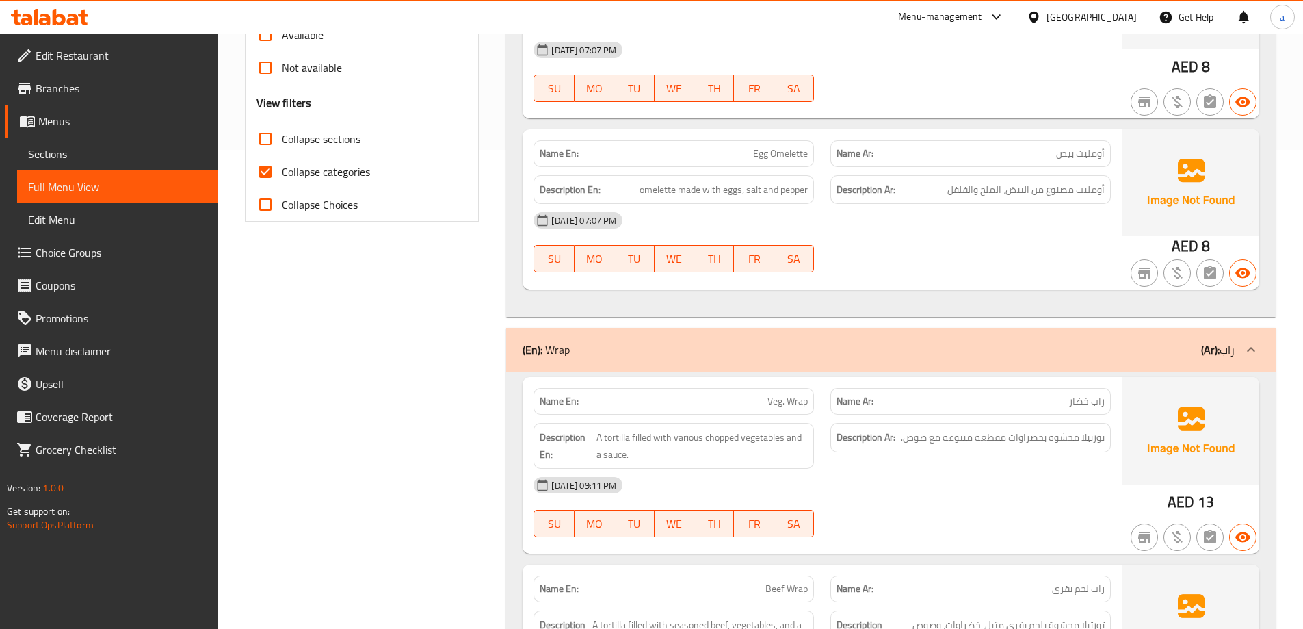
click at [311, 172] on span "Collapse categories" at bounding box center [326, 171] width 88 height 16
click at [282, 172] on input "Collapse categories" at bounding box center [265, 171] width 33 height 33
checkbox input "false"
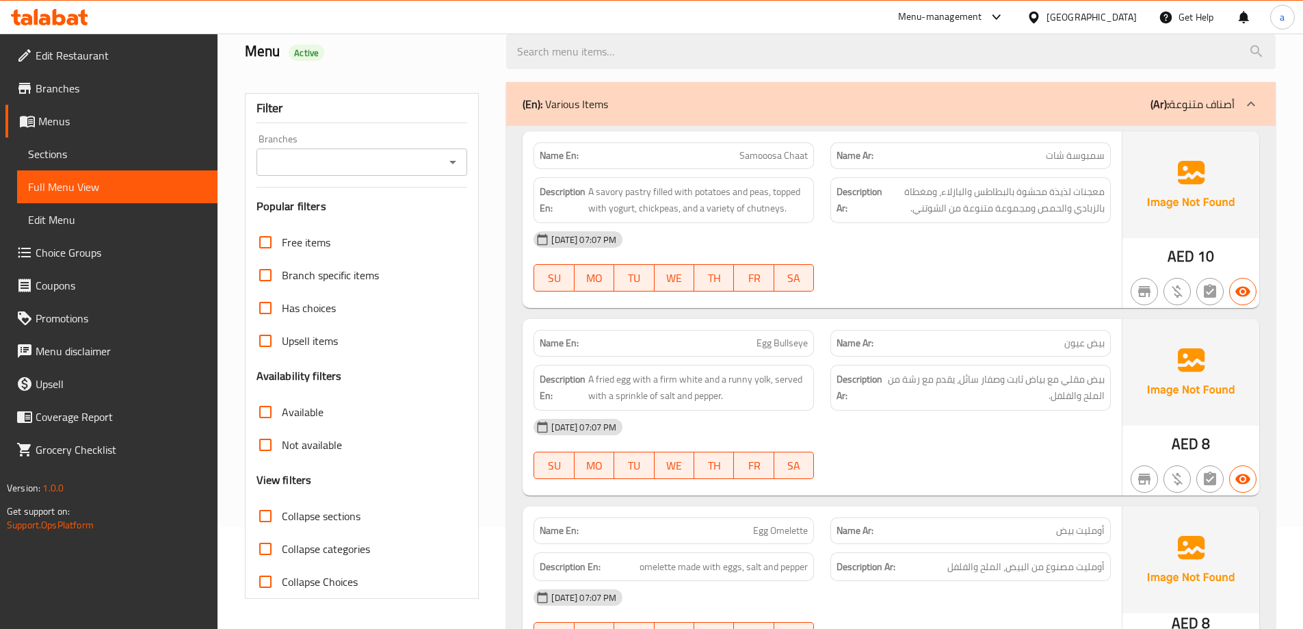
scroll to position [0, 0]
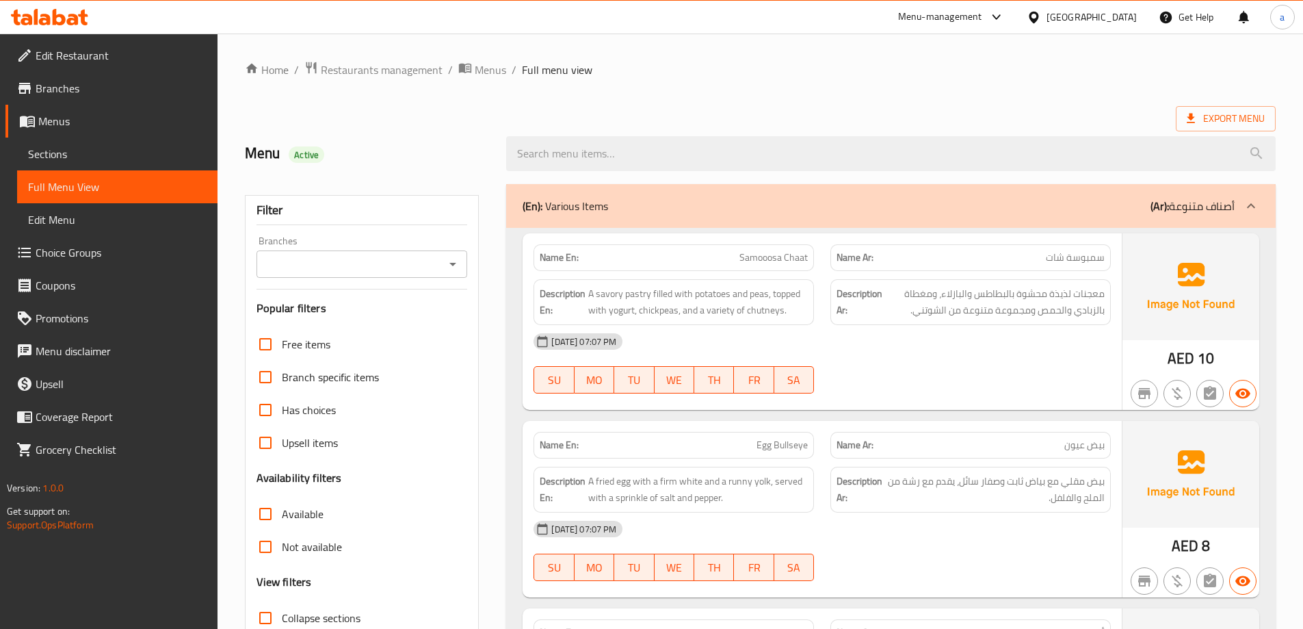
click at [298, 611] on span "Collapse sections" at bounding box center [321, 617] width 79 height 16
click at [282, 611] on input "Collapse sections" at bounding box center [265, 617] width 33 height 33
checkbox input "true"
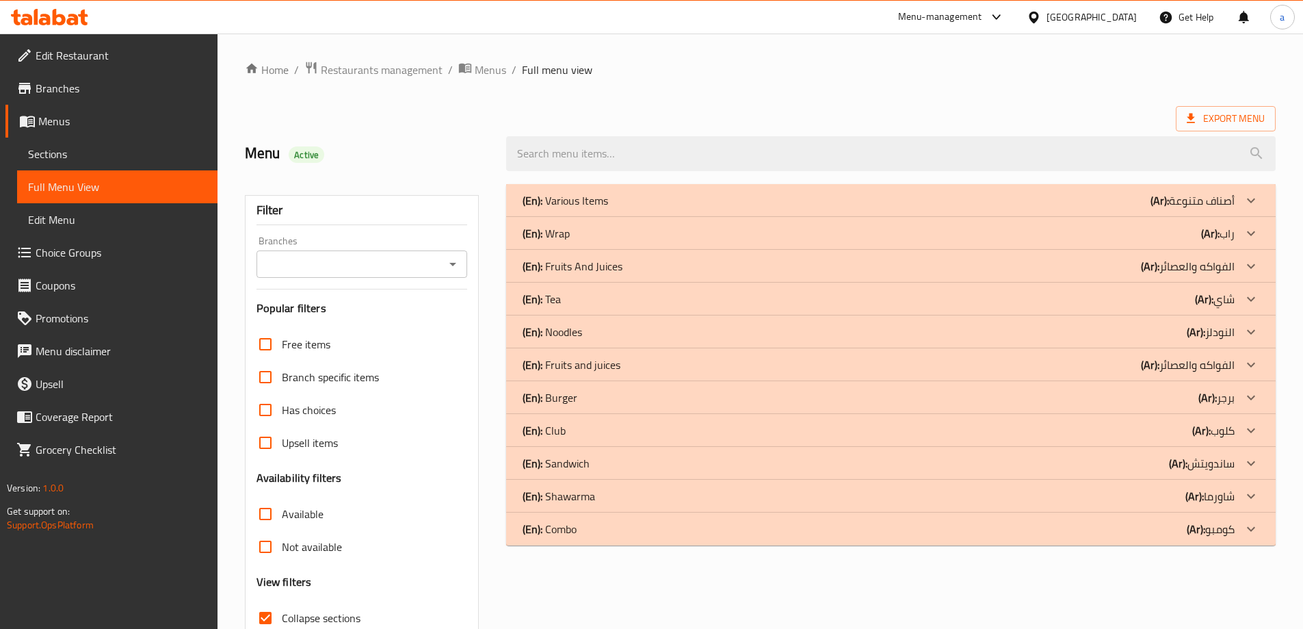
scroll to position [5, 0]
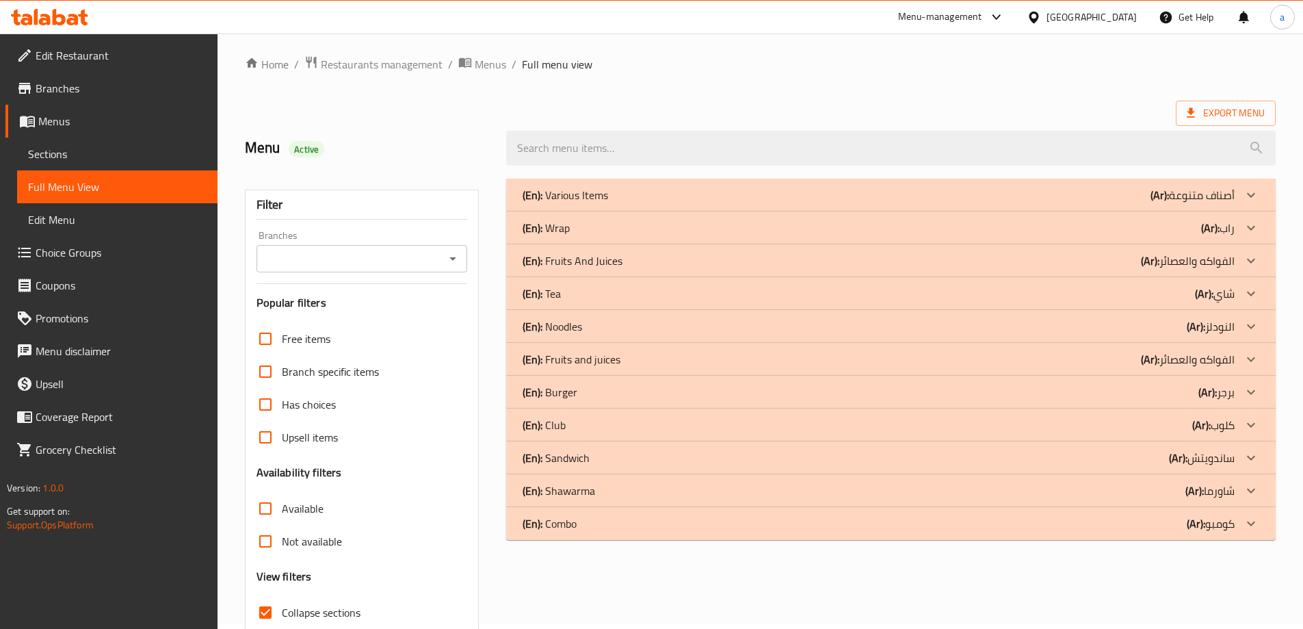
click at [590, 265] on p "(En): Fruits And Juices" at bounding box center [573, 260] width 100 height 16
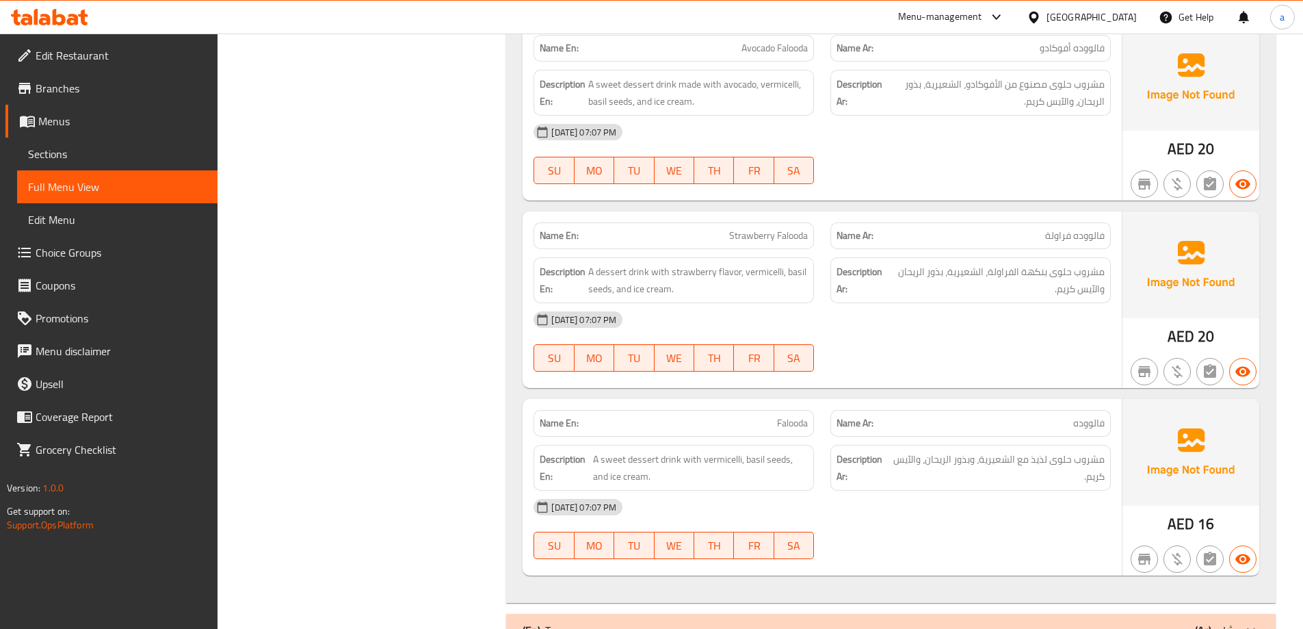
scroll to position [5537, 0]
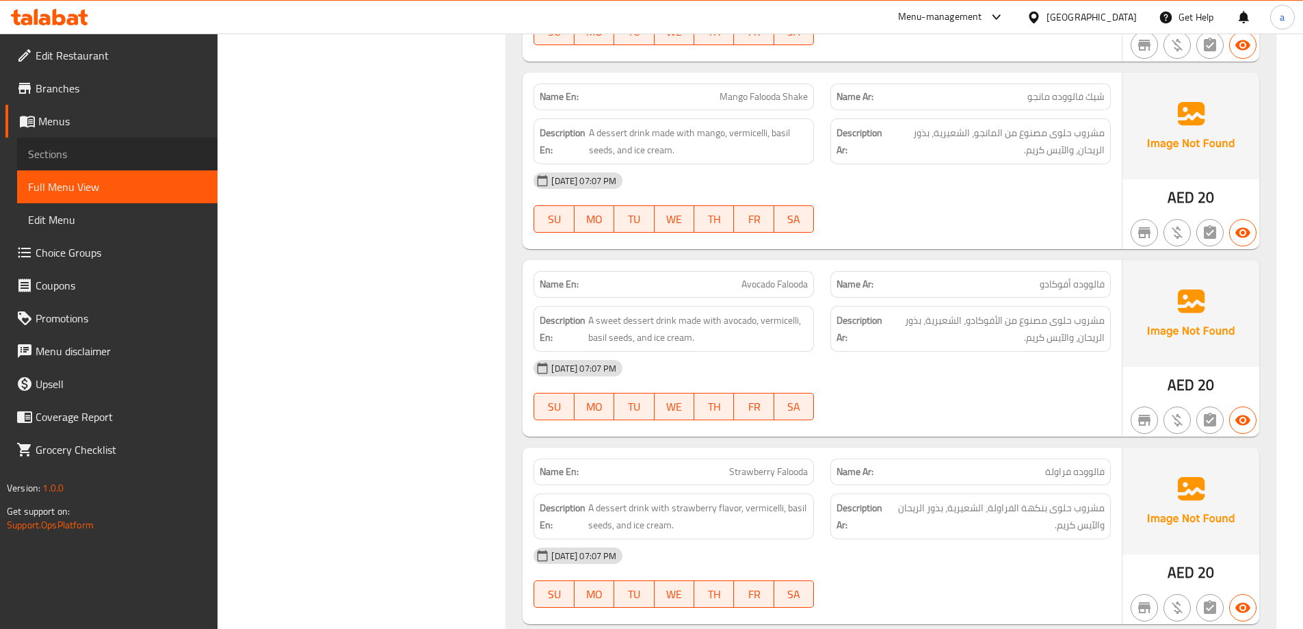
click at [122, 157] on span "Sections" at bounding box center [117, 154] width 179 height 16
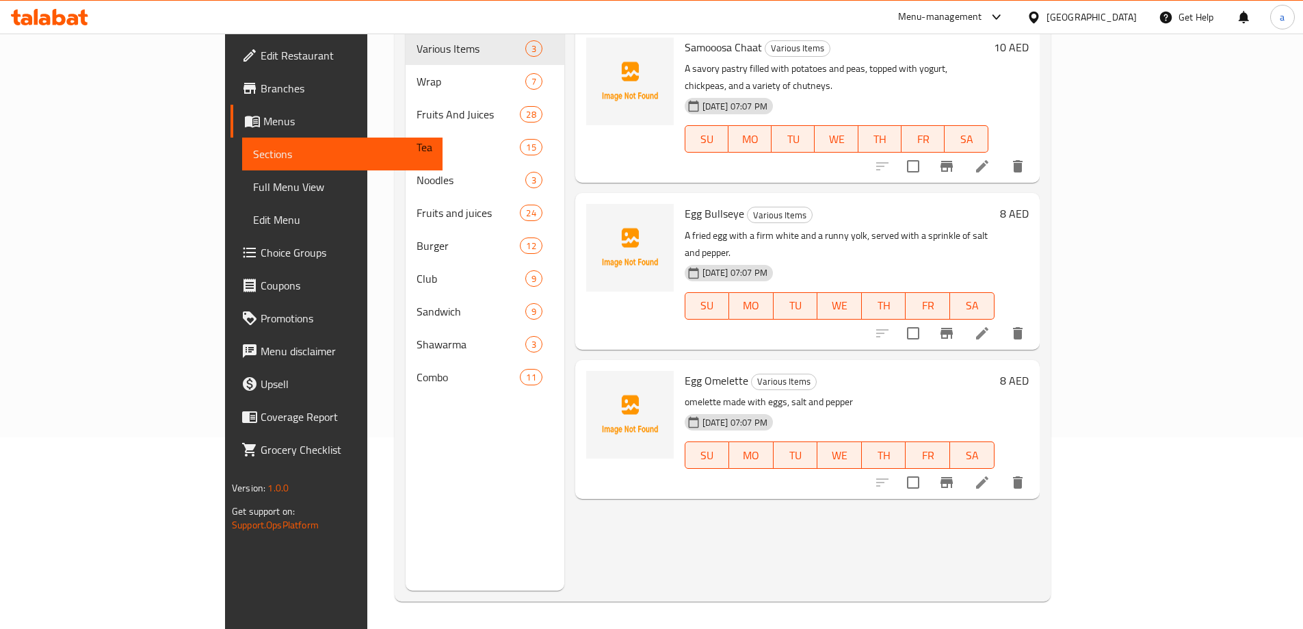
scroll to position [192, 0]
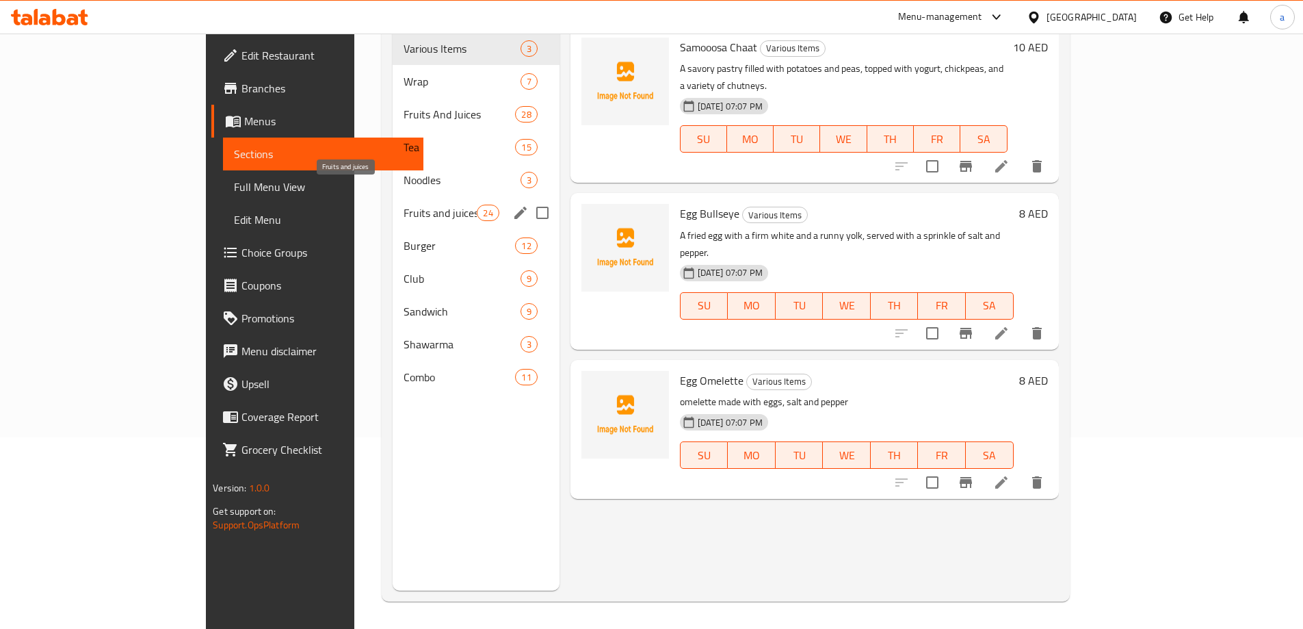
click at [404, 204] on span "Fruits and juices" at bounding box center [440, 212] width 73 height 16
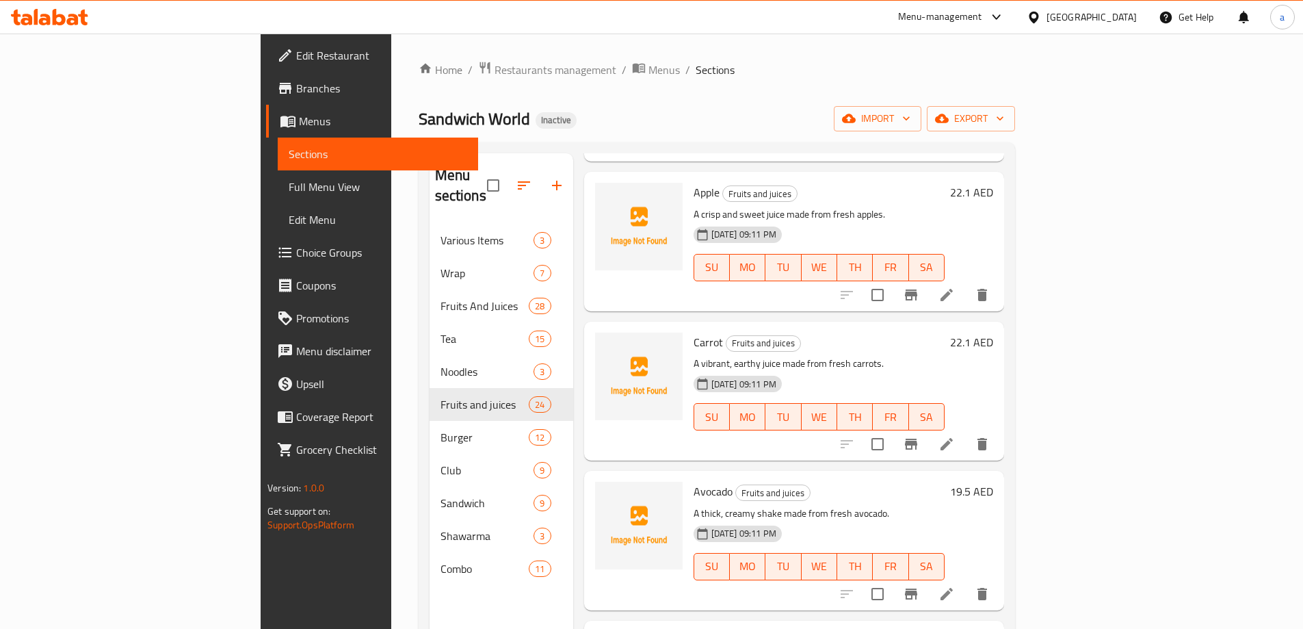
scroll to position [889, 0]
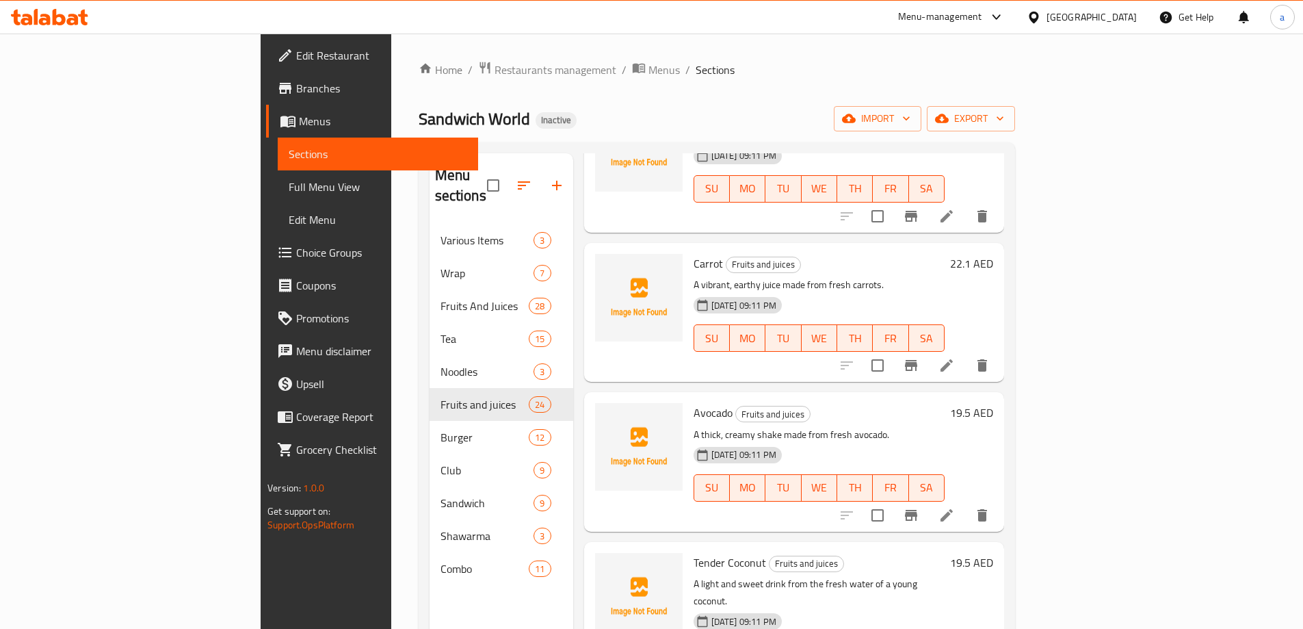
click at [709, 68] on ol "Home / Restaurants management / Menus / Sections" at bounding box center [717, 70] width 596 height 18
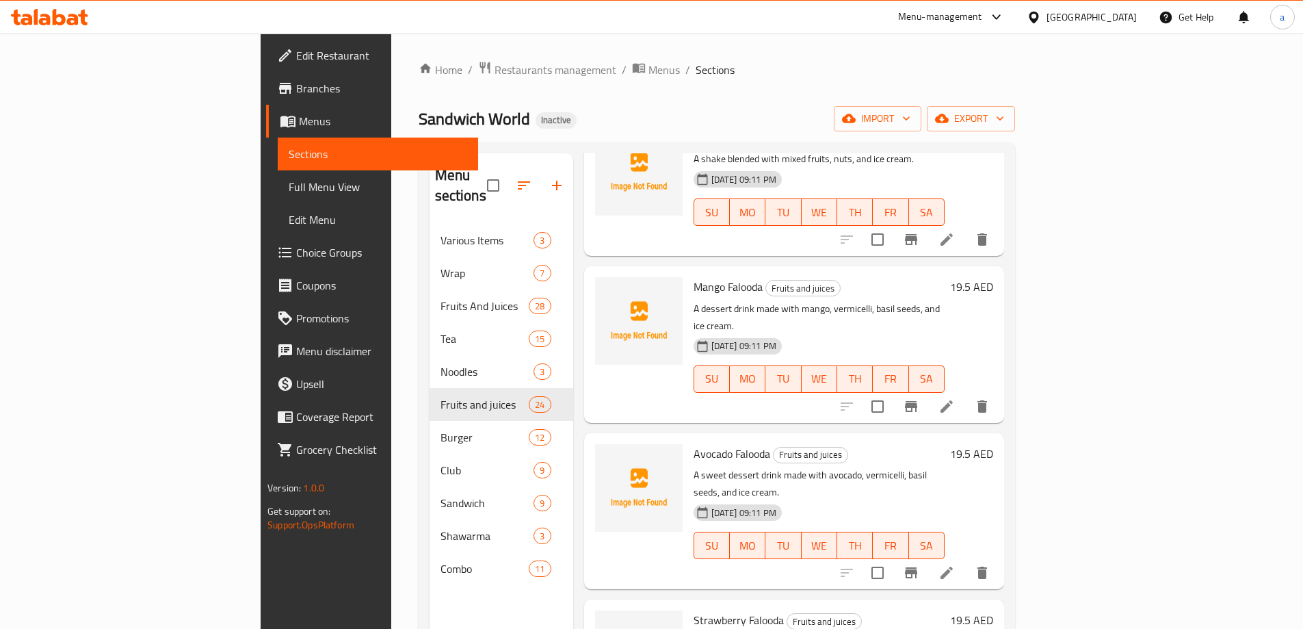
click at [289, 179] on span "Full Menu View" at bounding box center [378, 187] width 179 height 16
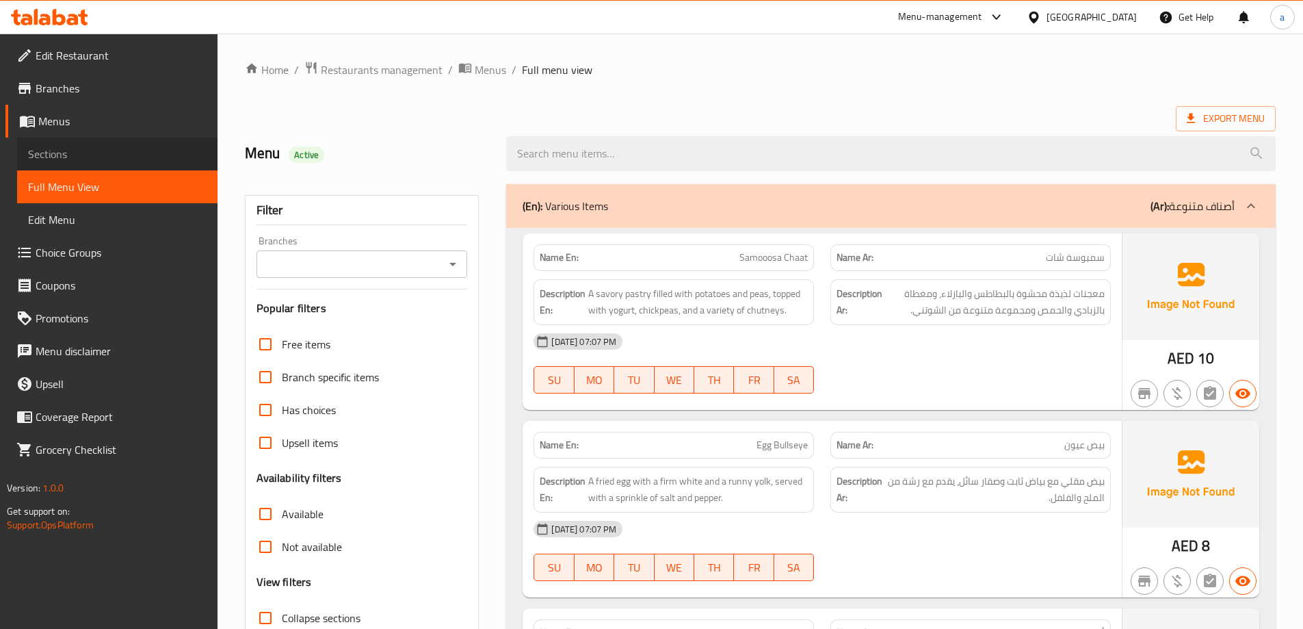
click at [81, 158] on span "Sections" at bounding box center [117, 154] width 179 height 16
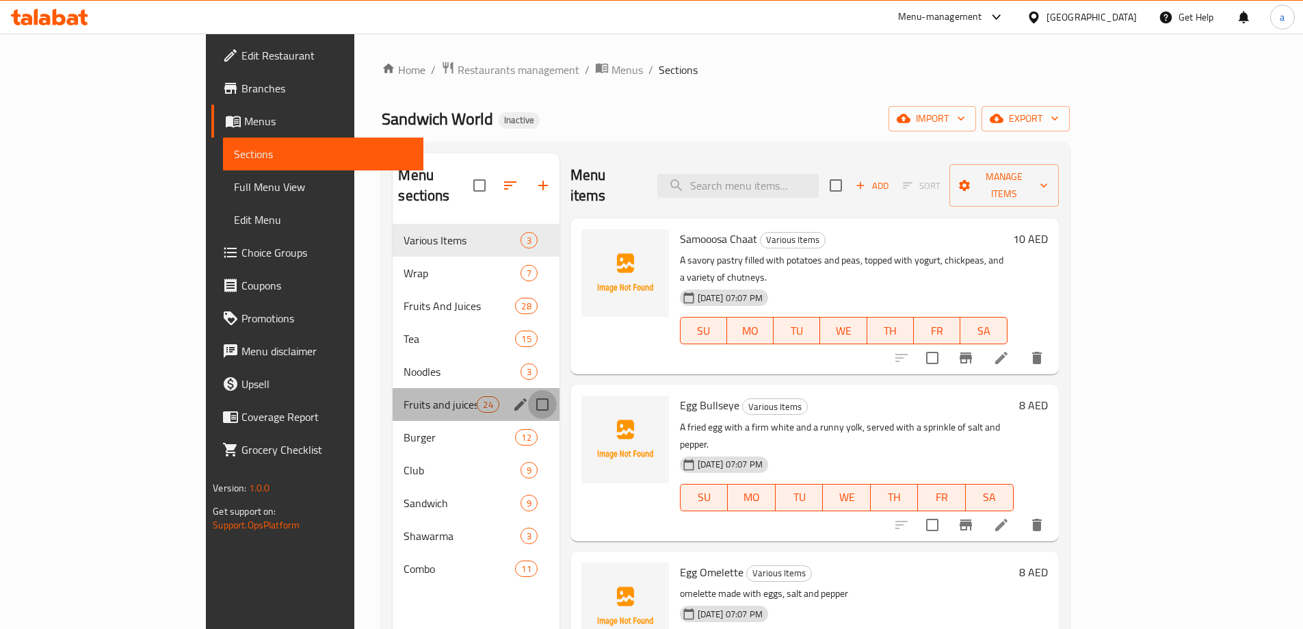
click at [528, 390] on input "Menu sections" at bounding box center [542, 404] width 29 height 29
checkbox input "true"
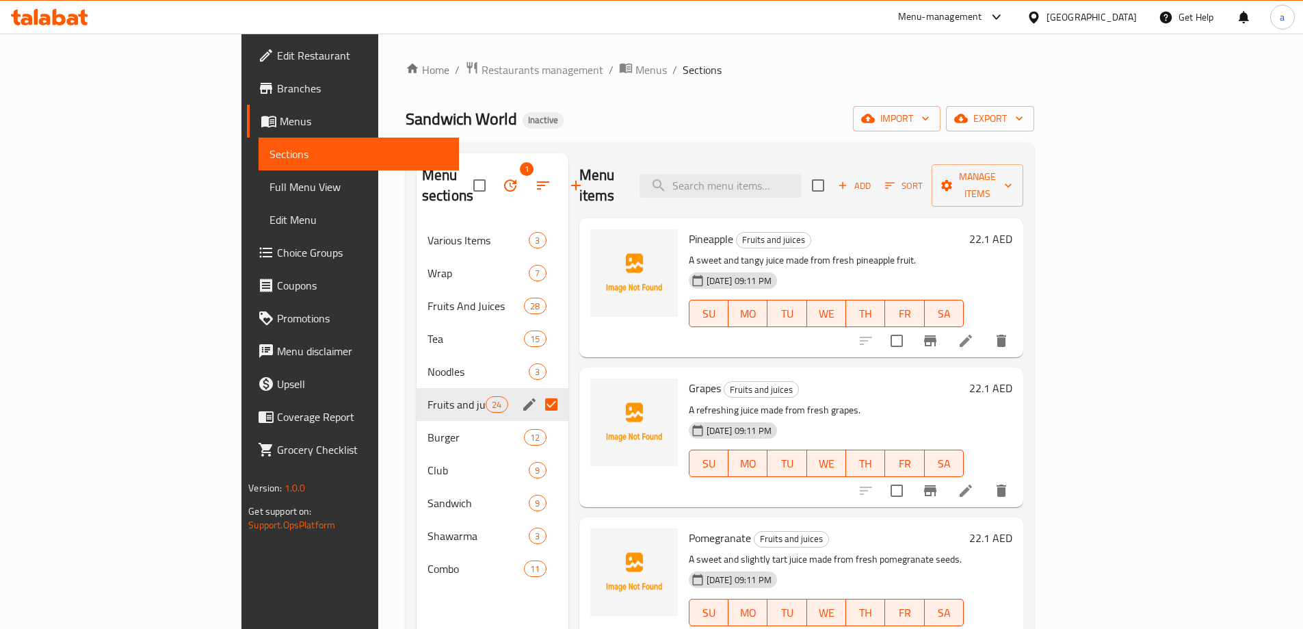
click at [502, 183] on icon "button" at bounding box center [510, 185] width 16 height 16
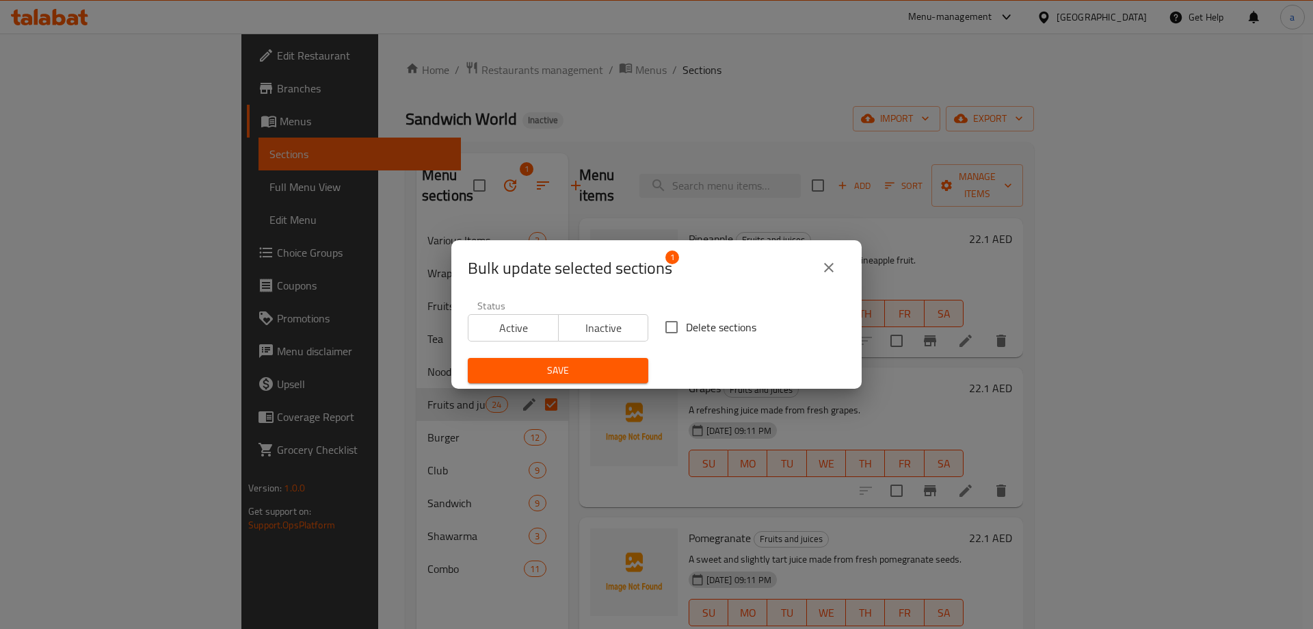
click at [691, 334] on span "Delete sections" at bounding box center [721, 327] width 70 height 16
click at [686, 334] on input "Delete sections" at bounding box center [671, 327] width 29 height 29
checkbox input "true"
click at [595, 372] on span "Save" at bounding box center [558, 370] width 159 height 17
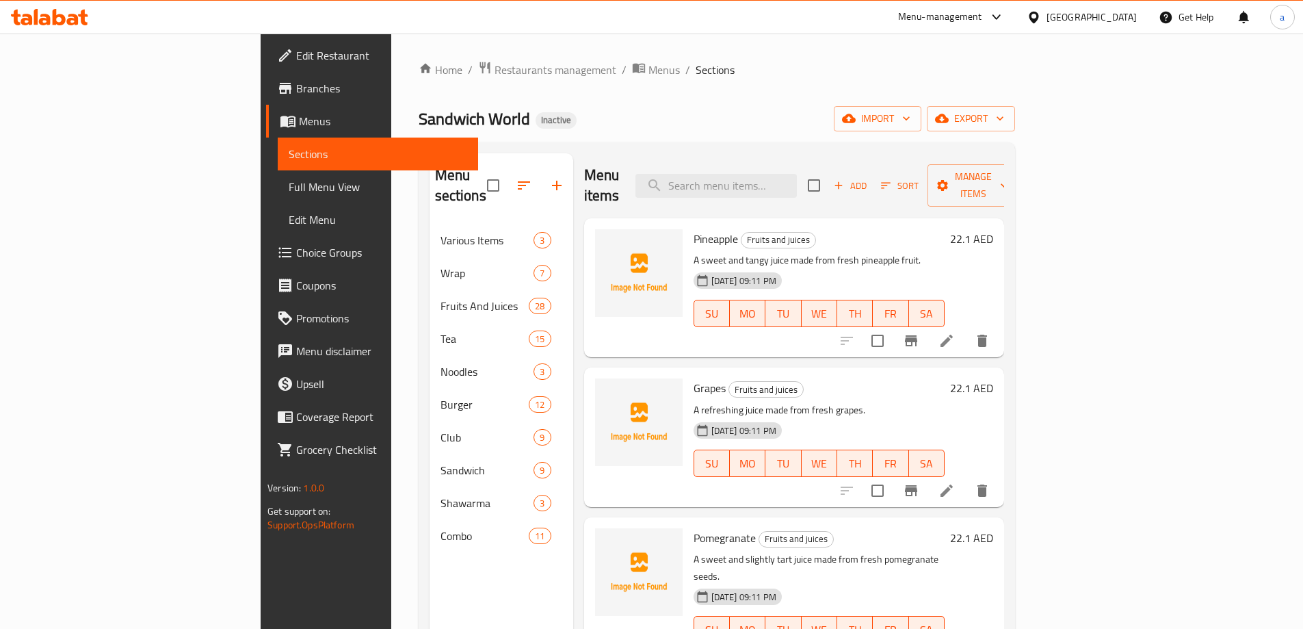
scroll to position [137, 0]
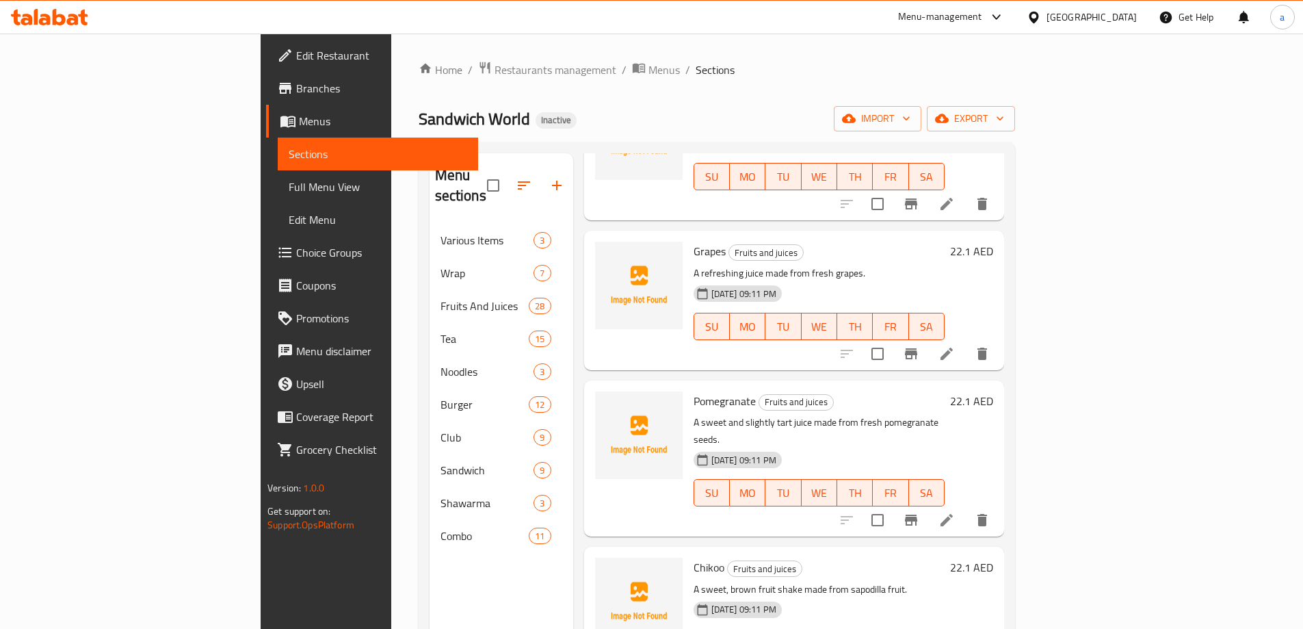
click at [289, 185] on span "Full Menu View" at bounding box center [378, 187] width 179 height 16
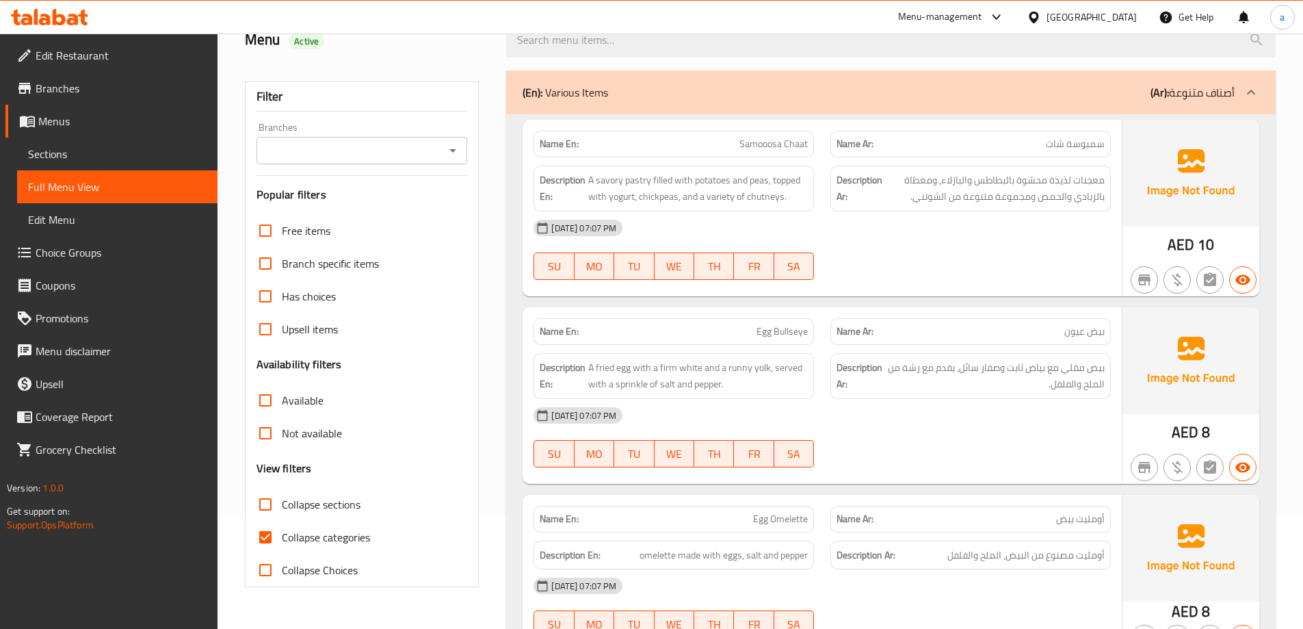
scroll to position [137, 0]
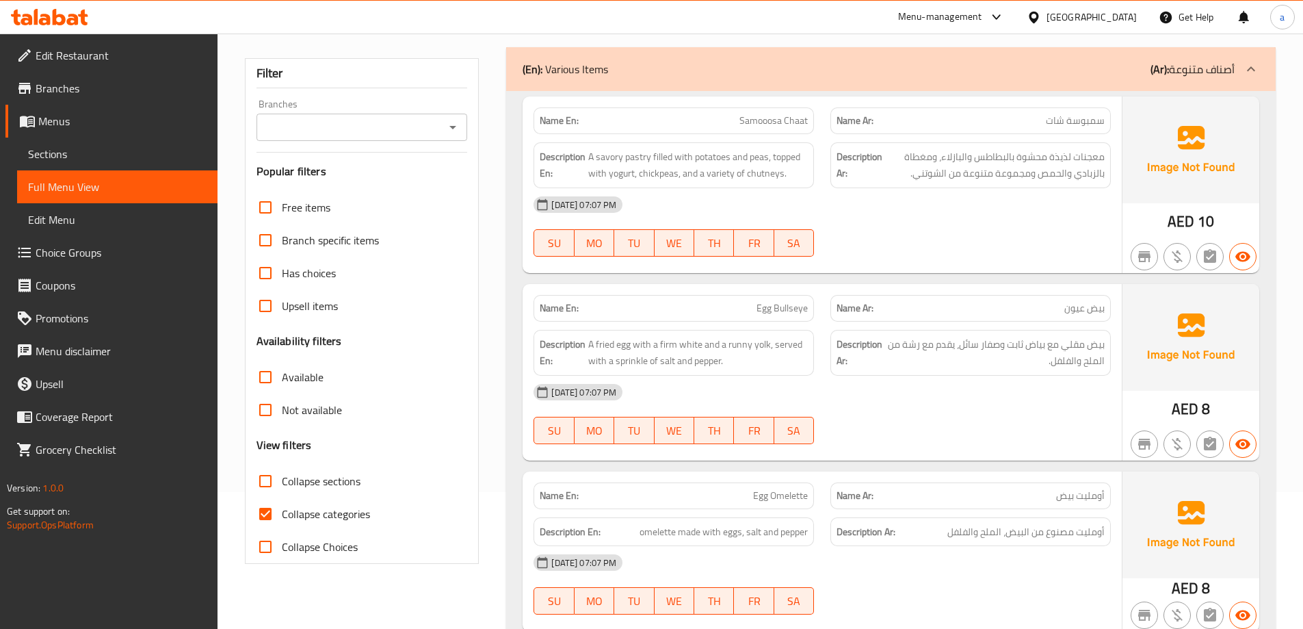
drag, startPoint x: 325, startPoint y: 481, endPoint x: 312, endPoint y: 488, distance: 14.4
click at [325, 482] on span "Collapse sections" at bounding box center [321, 481] width 79 height 16
click at [282, 482] on input "Collapse sections" at bounding box center [265, 480] width 33 height 33
checkbox input "true"
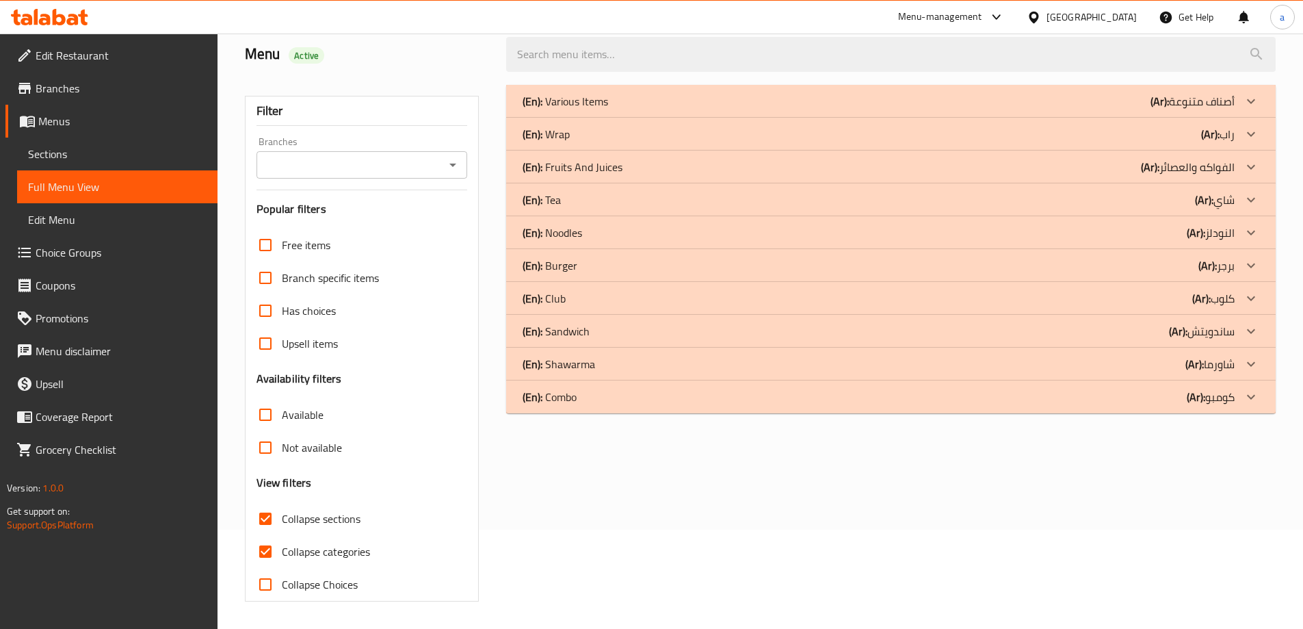
click at [289, 543] on span "Collapse categories" at bounding box center [326, 551] width 88 height 16
click at [282, 535] on input "Collapse categories" at bounding box center [265, 551] width 33 height 33
checkbox input "false"
click at [594, 131] on div "(En): Wrap (Ar): راب" at bounding box center [879, 134] width 712 height 16
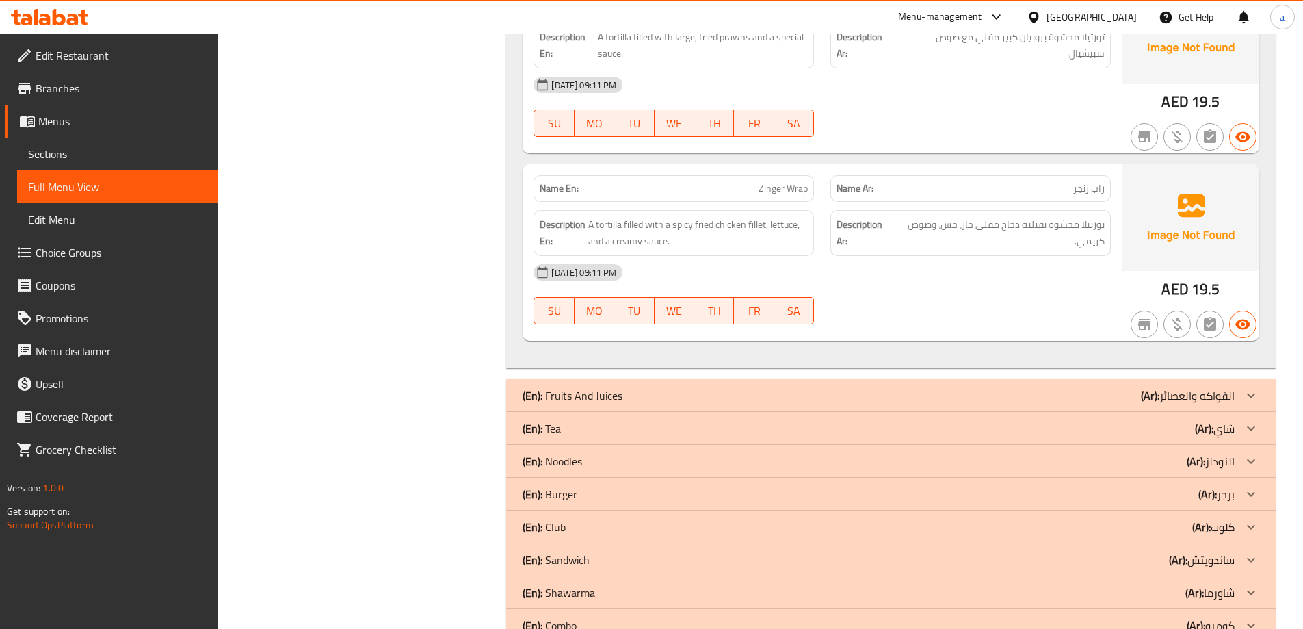
scroll to position [1262, 0]
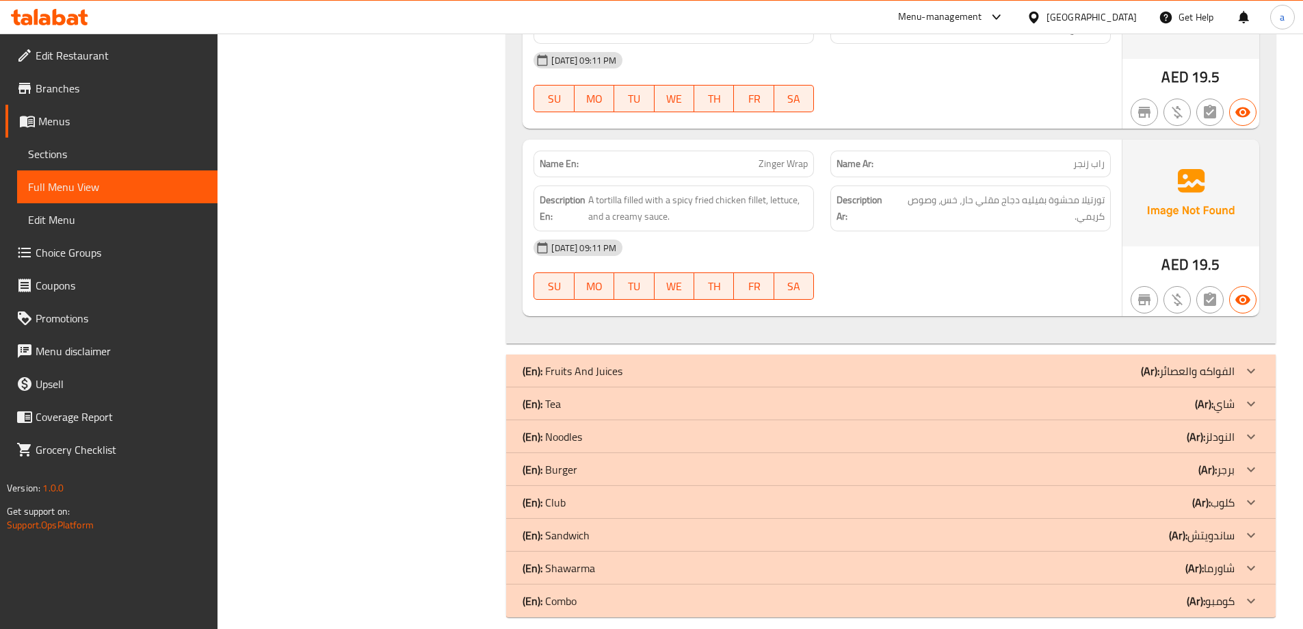
click at [593, 401] on div "(En): Tea (Ar): شاي" at bounding box center [879, 403] width 712 height 16
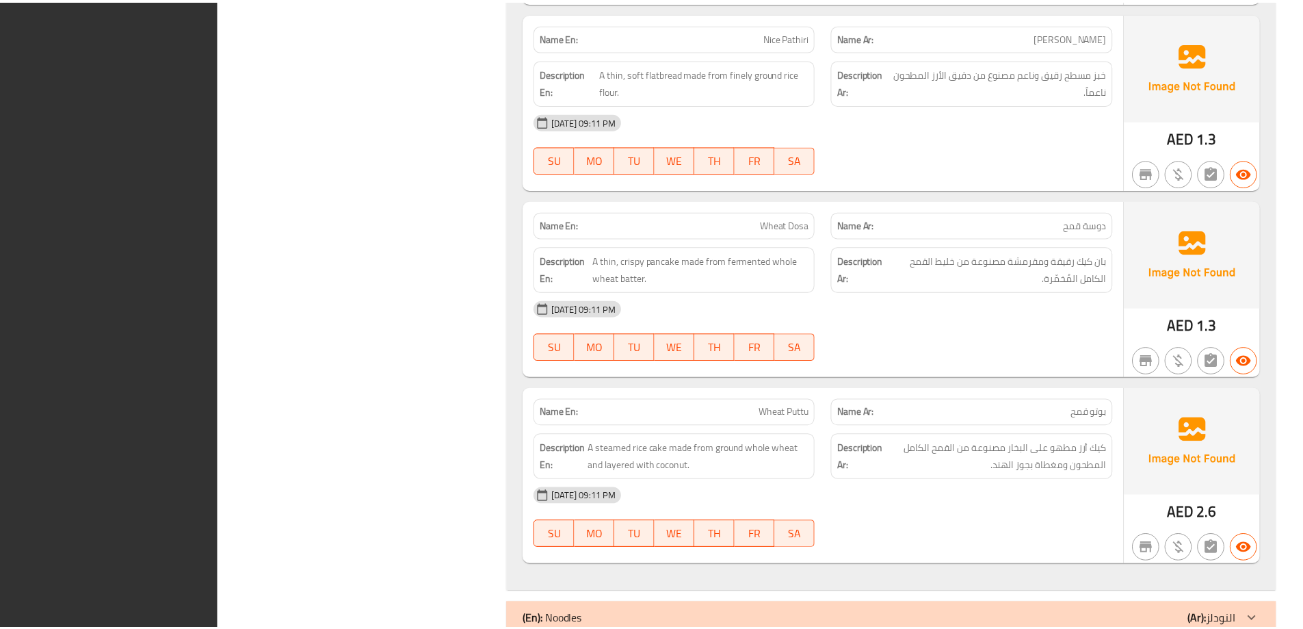
scroll to position [4111, 0]
